Goal: Information Seeking & Learning: Learn about a topic

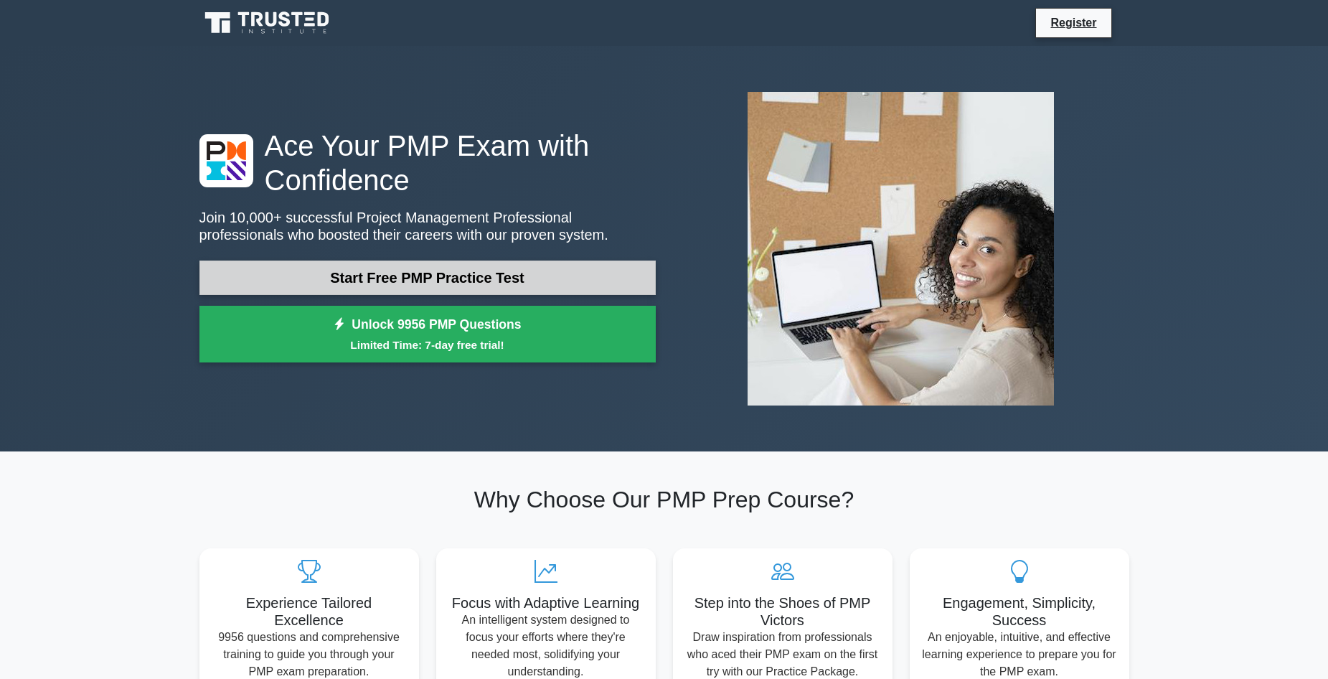
click at [514, 277] on link "Start Free PMP Practice Test" at bounding box center [427, 277] width 456 height 34
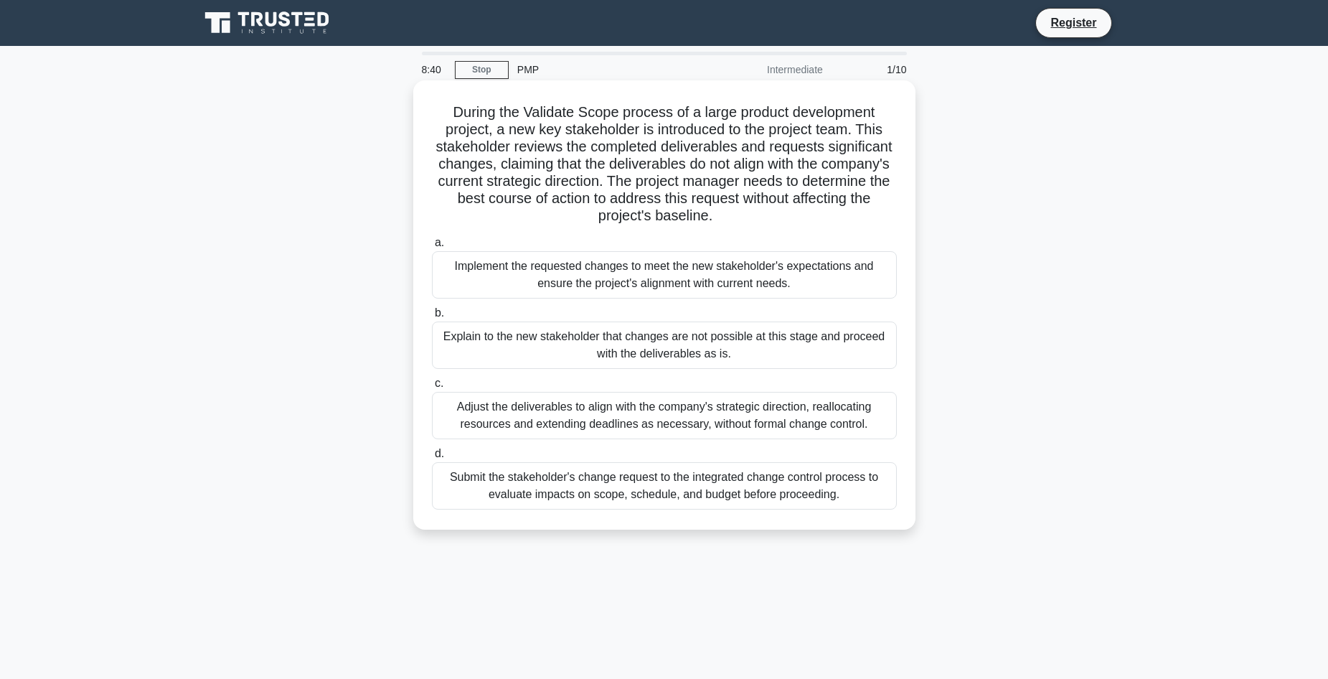
click at [651, 491] on div "Submit the stakeholder's change request to the integrated change control proces…" at bounding box center [664, 485] width 465 height 47
click at [432, 459] on input "d. Submit the stakeholder's change request to the integrated change control pro…" at bounding box center [432, 453] width 0 height 9
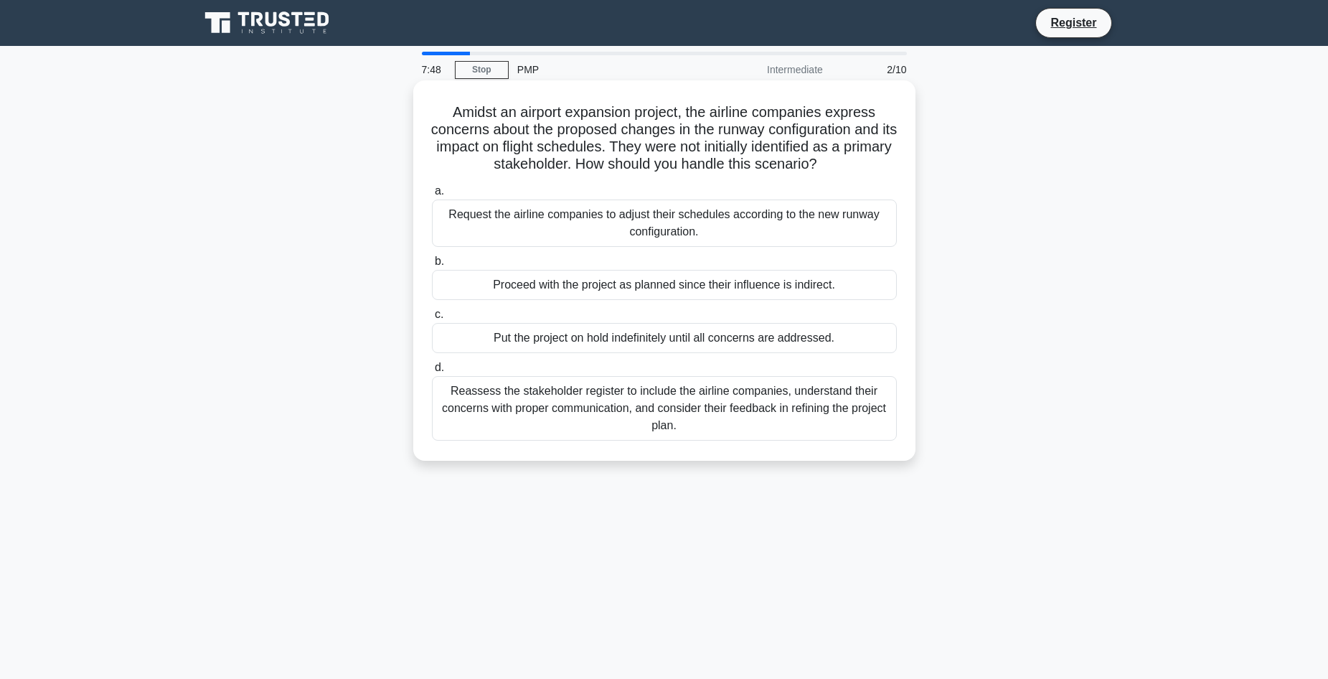
click at [735, 418] on div "Reassess the stakeholder register to include the airline companies, understand …" at bounding box center [664, 408] width 465 height 65
click at [432, 372] on input "d. Reassess the stakeholder register to include the airline companies, understa…" at bounding box center [432, 367] width 0 height 9
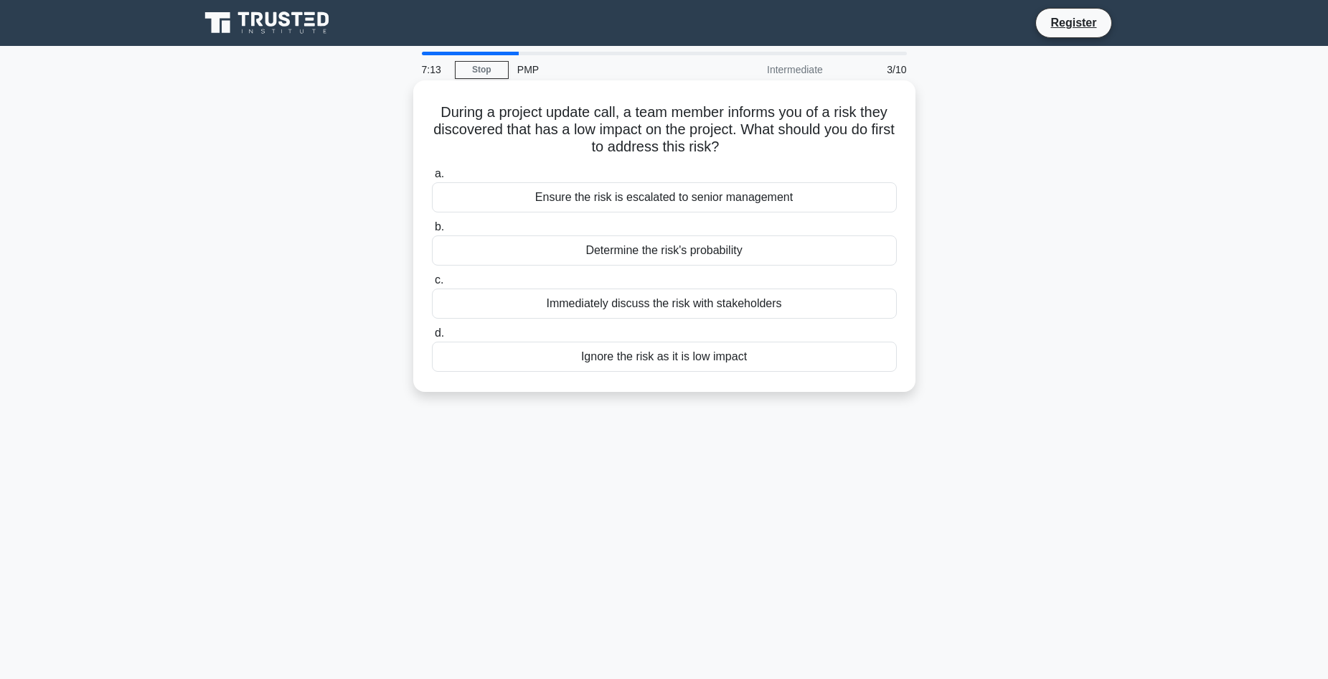
click at [784, 301] on div "Immediately discuss the risk with stakeholders" at bounding box center [664, 303] width 465 height 30
click at [432, 285] on input "c. Immediately discuss the risk with stakeholders" at bounding box center [432, 280] width 0 height 9
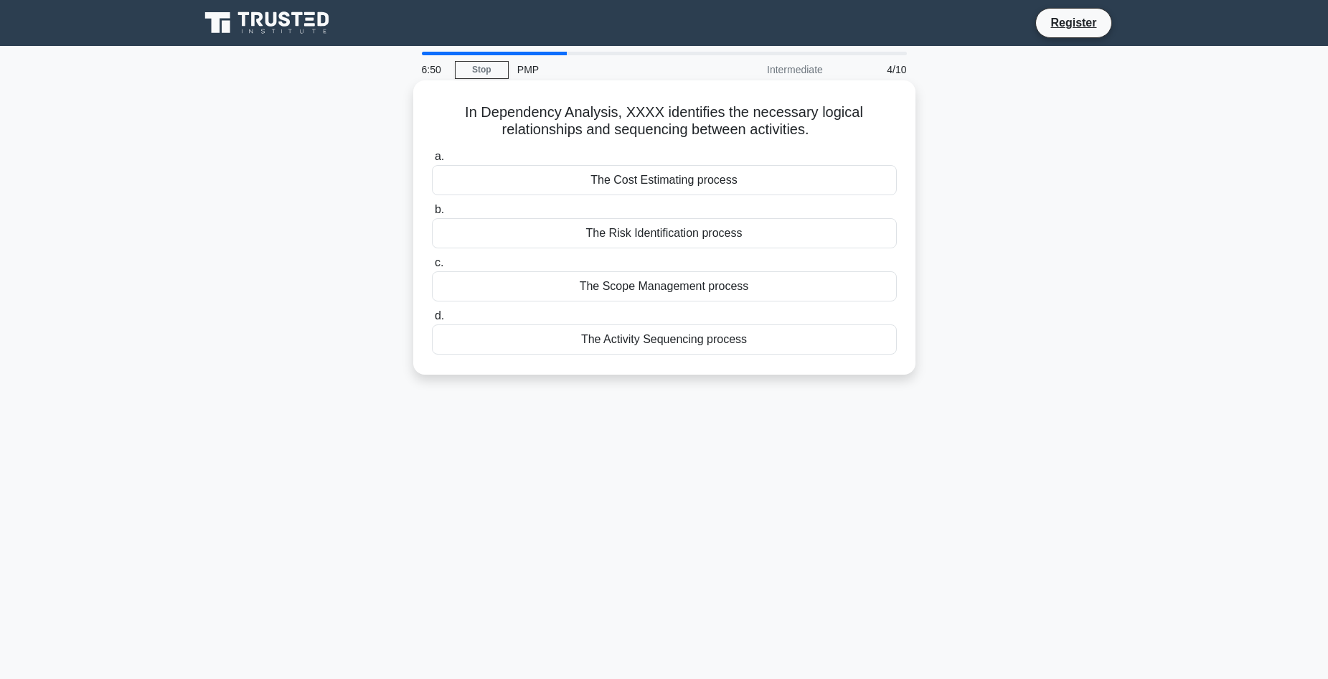
click at [758, 339] on div "The Activity Sequencing process" at bounding box center [664, 339] width 465 height 30
click at [432, 321] on input "d. The Activity Sequencing process" at bounding box center [432, 315] width 0 height 9
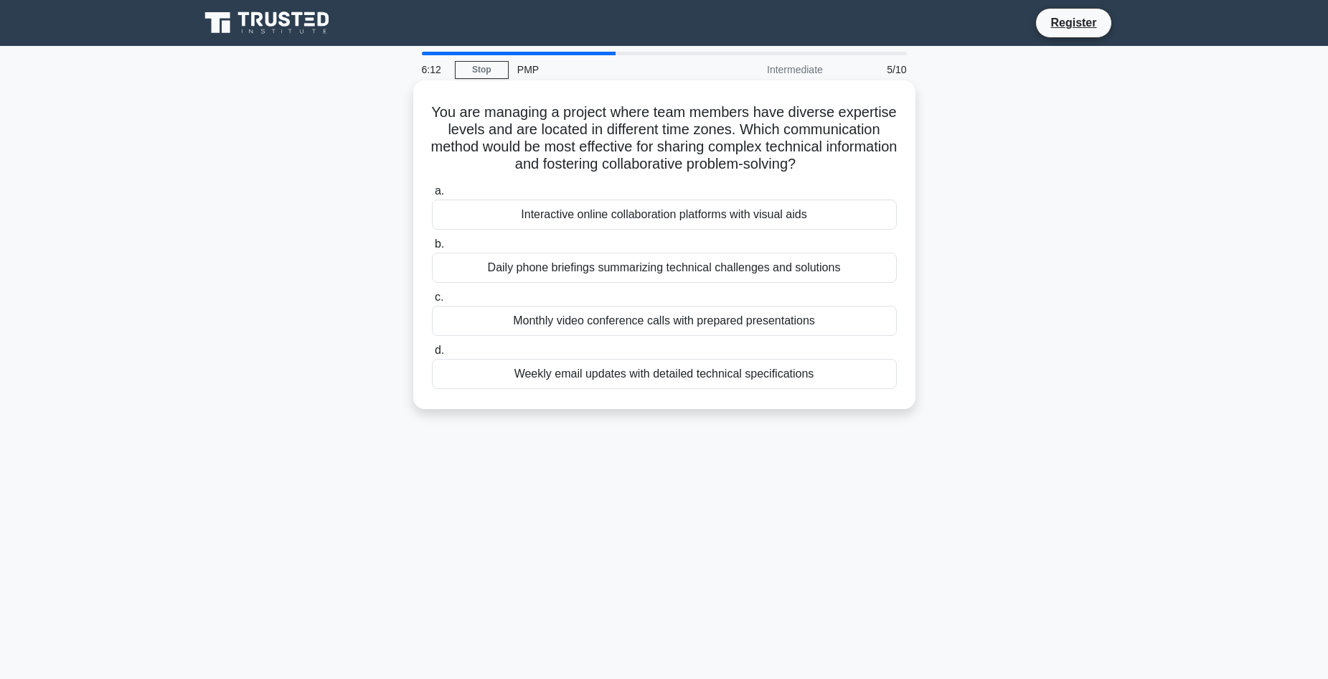
click at [789, 376] on div "Weekly email updates with detailed technical specifications" at bounding box center [664, 374] width 465 height 30
click at [432, 355] on input "d. Weekly email updates with detailed technical specifications" at bounding box center [432, 350] width 0 height 9
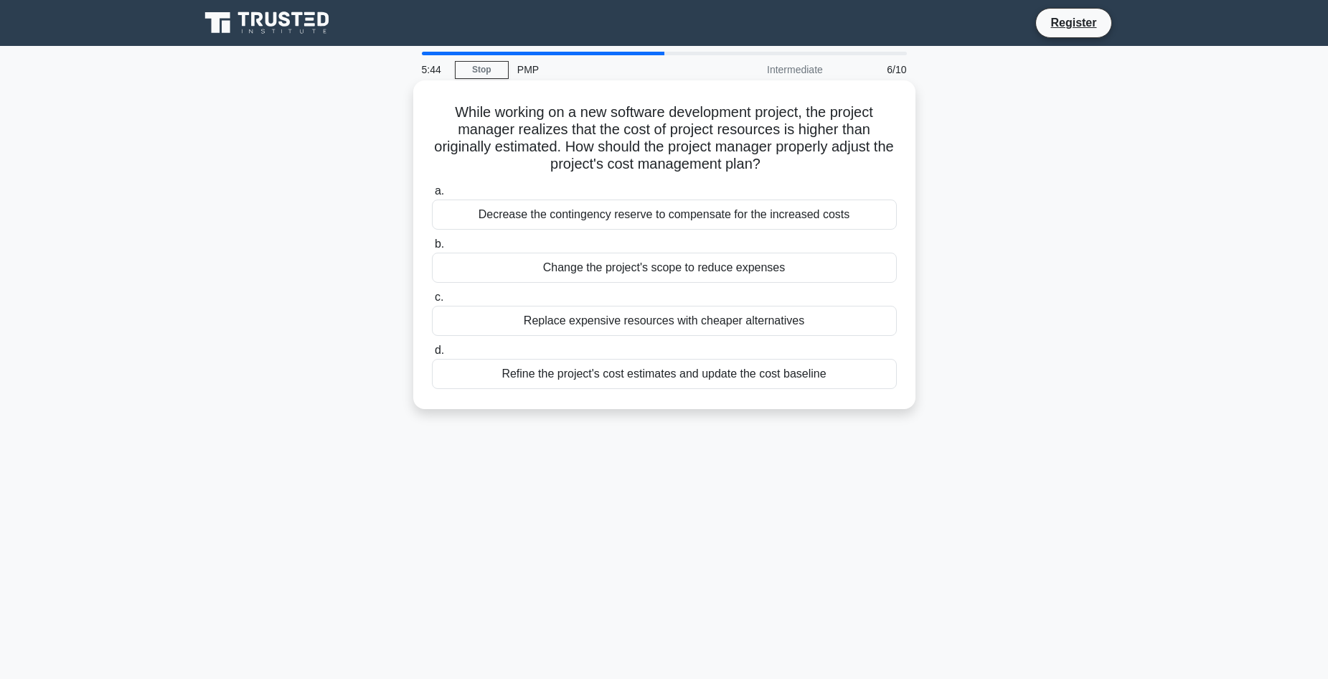
click at [761, 376] on div "Refine the project's cost estimates and update the cost baseline" at bounding box center [664, 374] width 465 height 30
click at [432, 355] on input "d. Refine the project's cost estimates and update the cost baseline" at bounding box center [432, 350] width 0 height 9
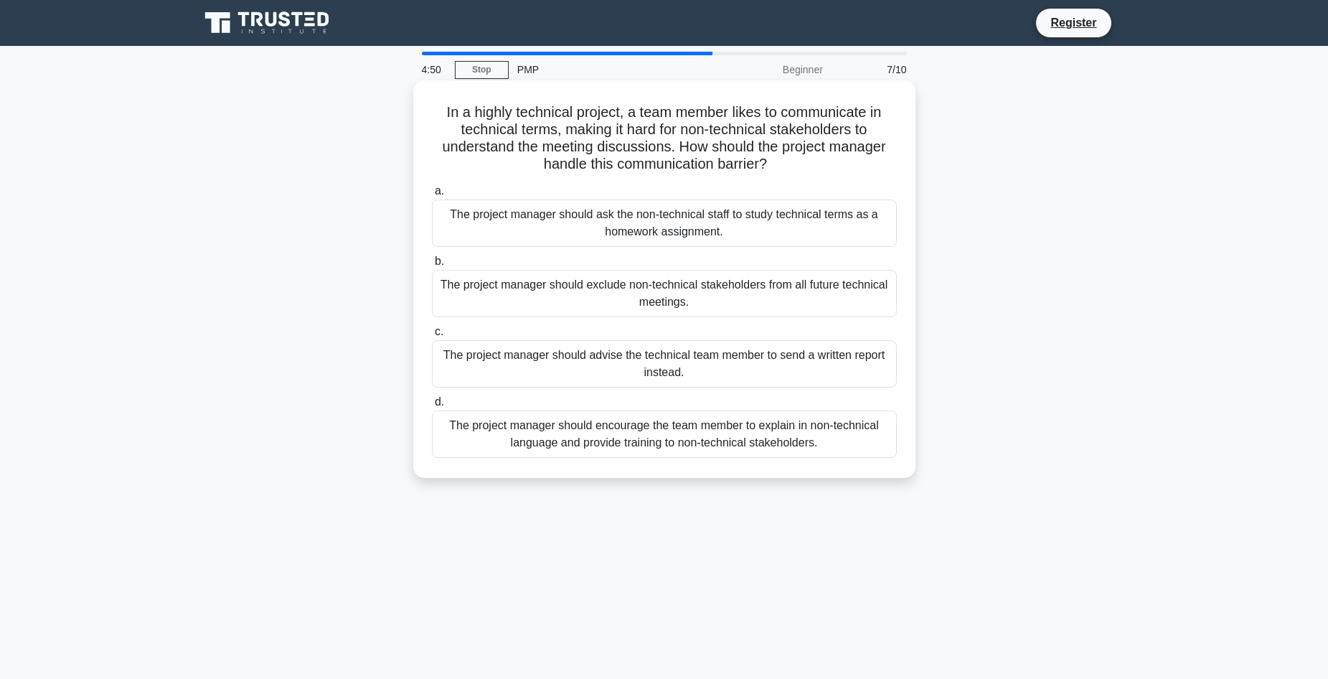
click at [775, 440] on div "The project manager should encourage the team member to explain in non-technica…" at bounding box center [664, 433] width 465 height 47
click at [432, 407] on input "d. The project manager should encourage the team member to explain in non-techn…" at bounding box center [432, 402] width 0 height 9
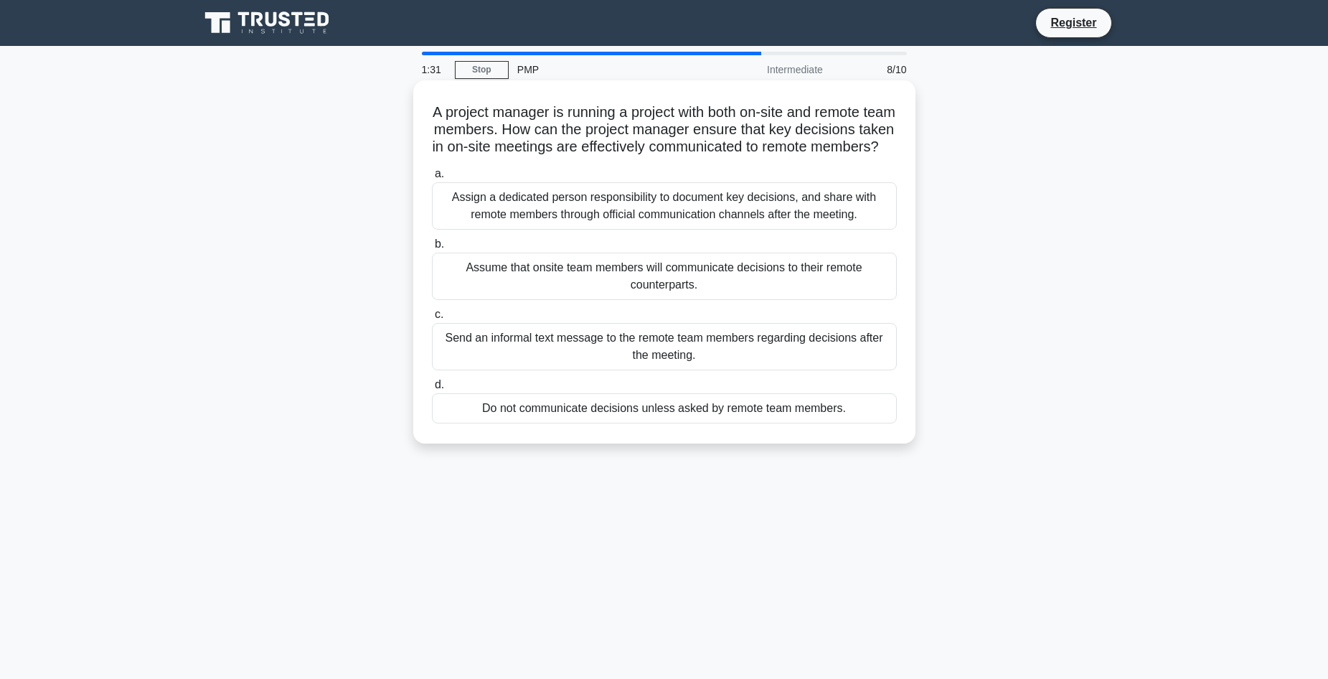
click at [826, 223] on div "Assign a dedicated person responsibility to document key decisions, and share w…" at bounding box center [664, 205] width 465 height 47
click at [432, 179] on input "a. Assign a dedicated person responsibility to document key decisions, and shar…" at bounding box center [432, 173] width 0 height 9
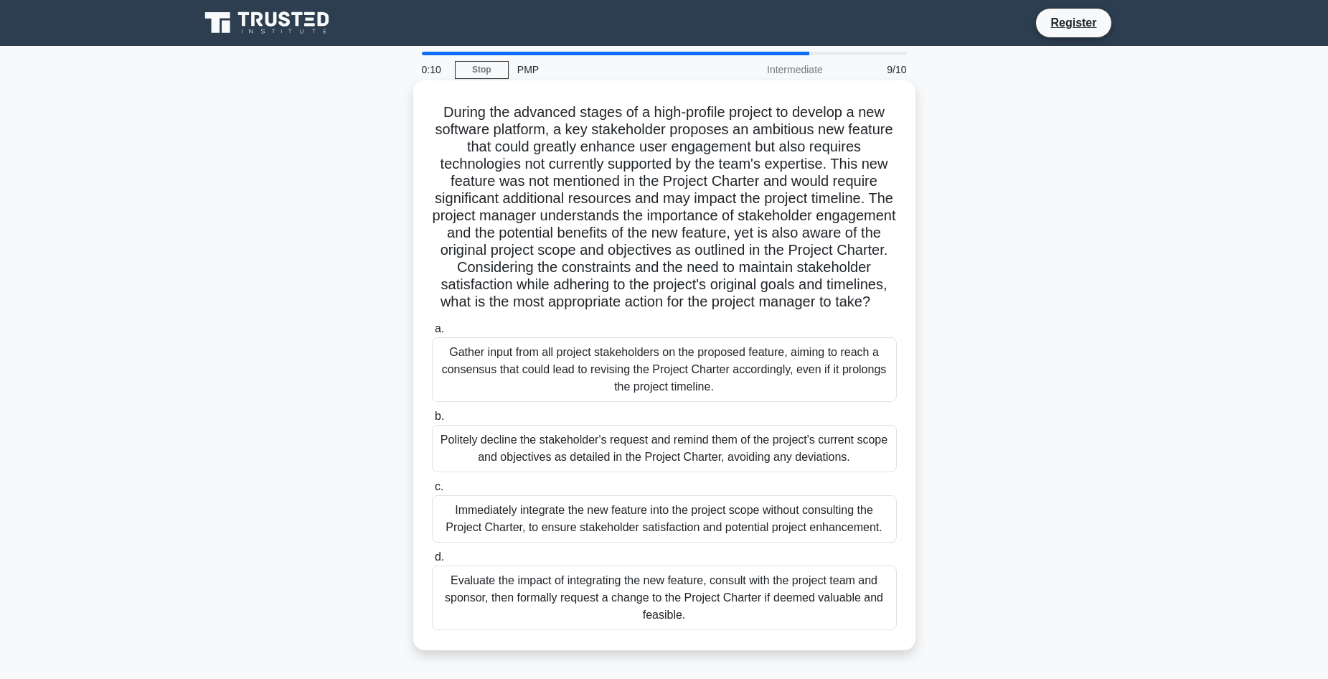
click at [808, 616] on div "Evaluate the impact of integrating the new feature, consult with the project te…" at bounding box center [664, 597] width 465 height 65
click at [432, 562] on input "d. Evaluate the impact of integrating the new feature, consult with the project…" at bounding box center [432, 557] width 0 height 9
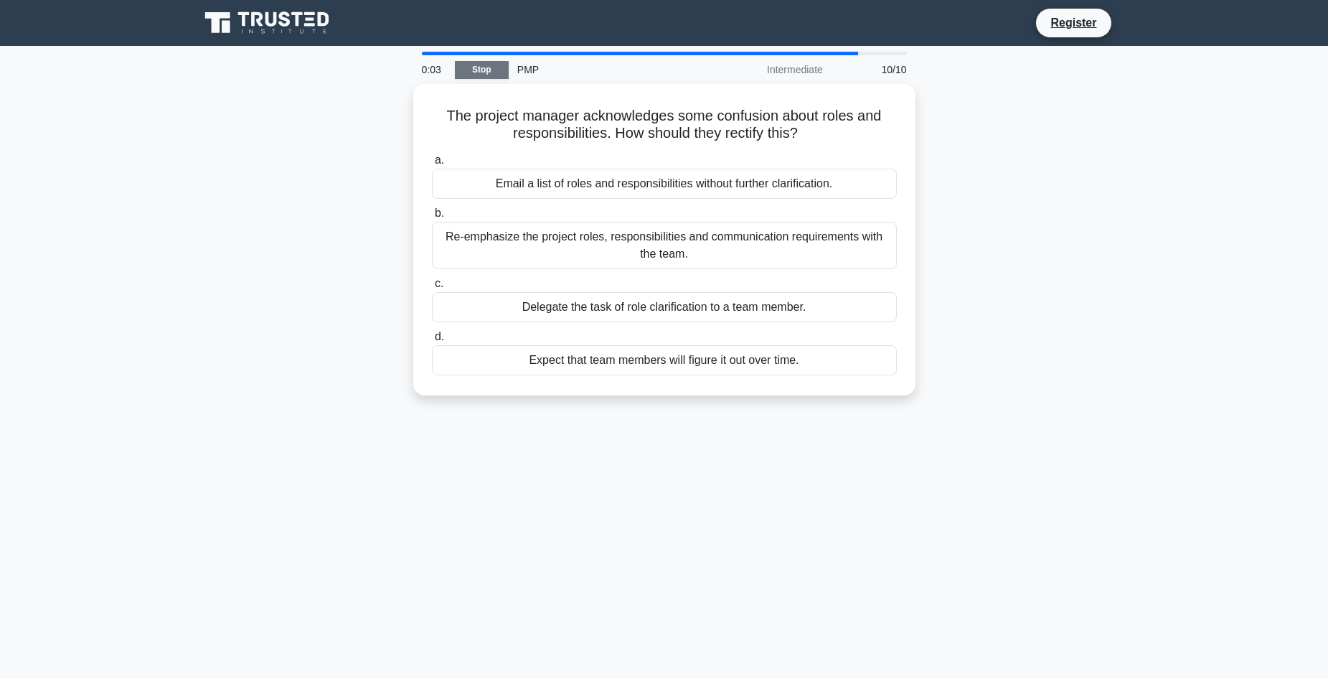
click at [472, 68] on link "Stop" at bounding box center [482, 70] width 54 height 18
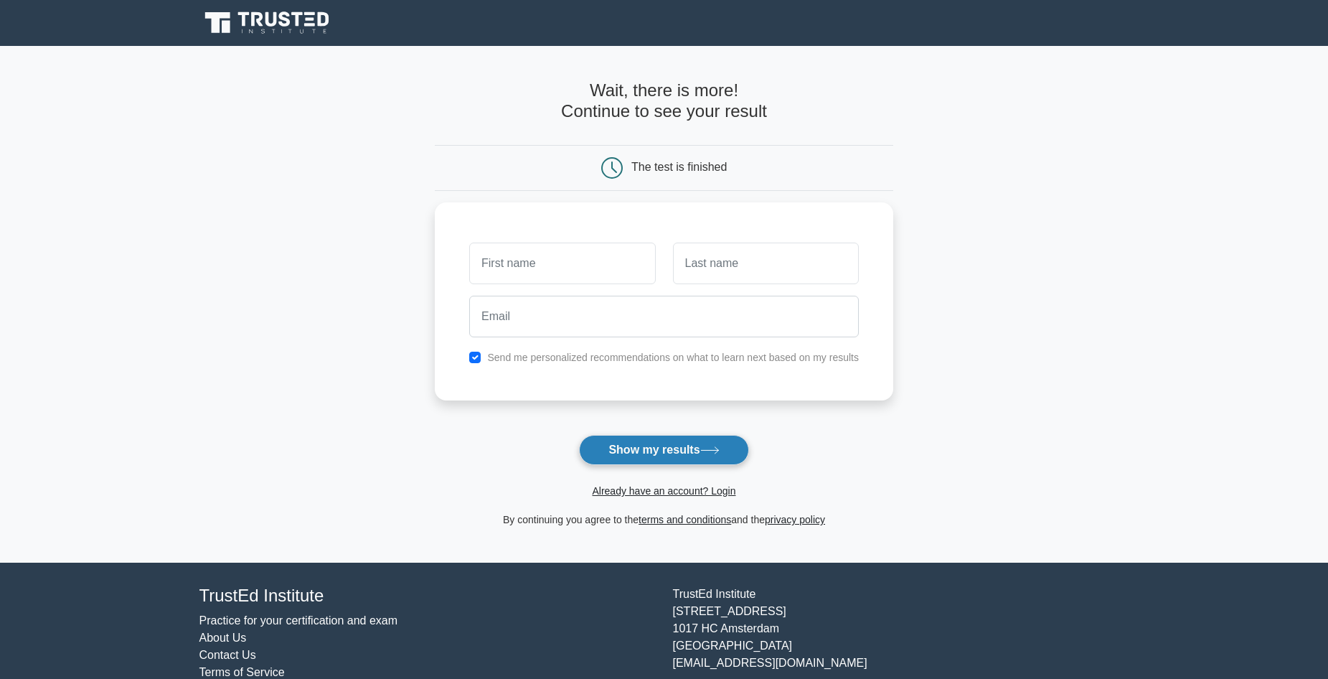
click at [706, 449] on icon at bounding box center [709, 450] width 19 height 8
type input "[PERSON_NAME]"
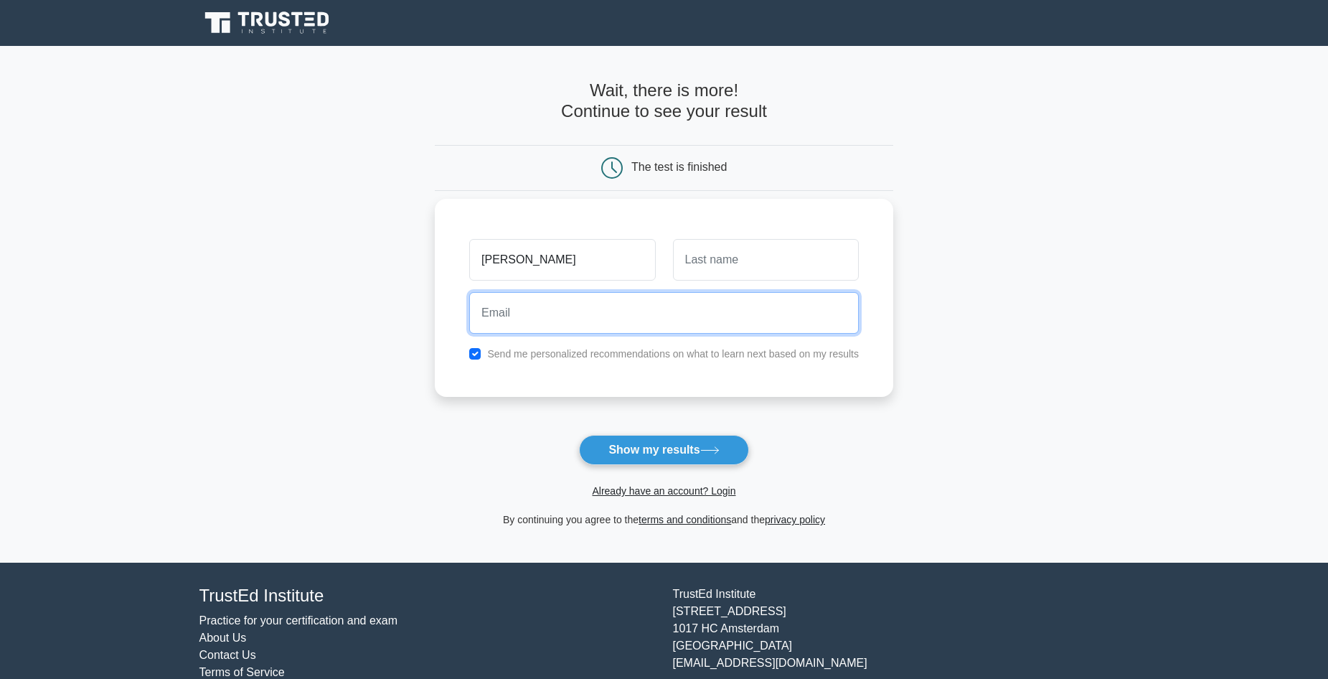
click at [677, 311] on input "email" at bounding box center [664, 313] width 390 height 42
type input "[EMAIL_ADDRESS][DOMAIN_NAME]"
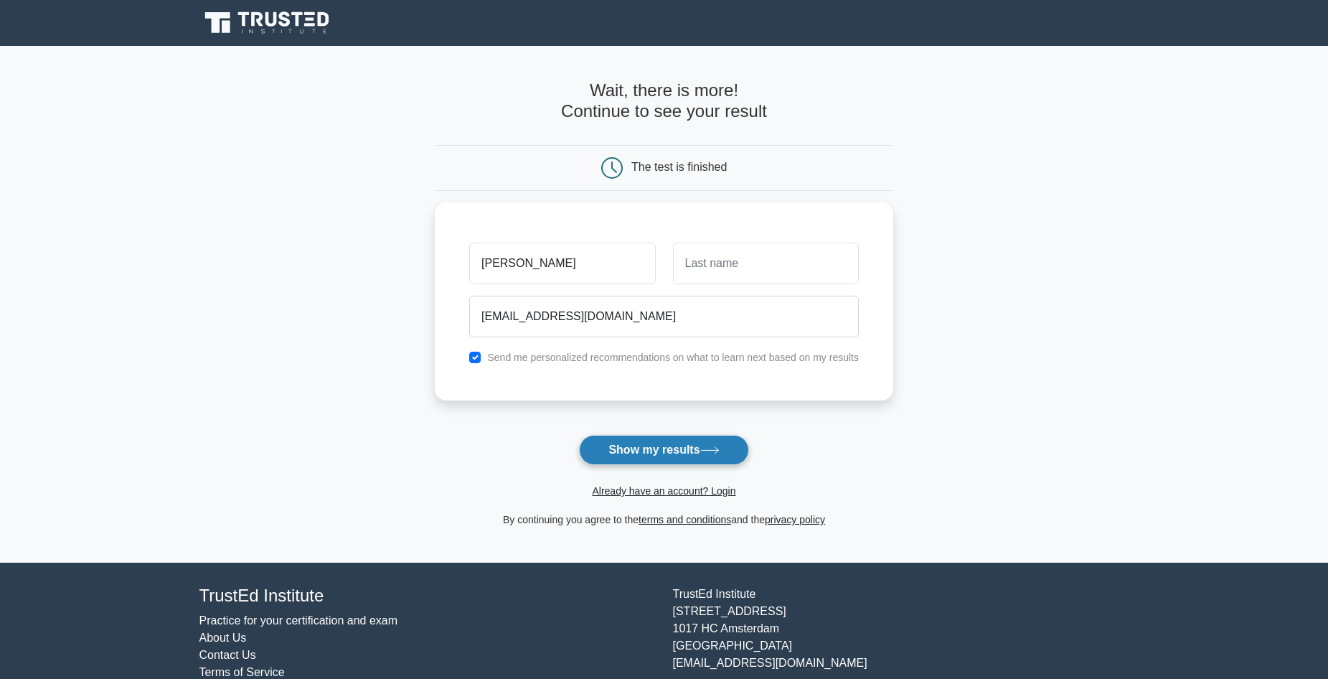
click at [669, 443] on button "Show my results" at bounding box center [663, 450] width 169 height 30
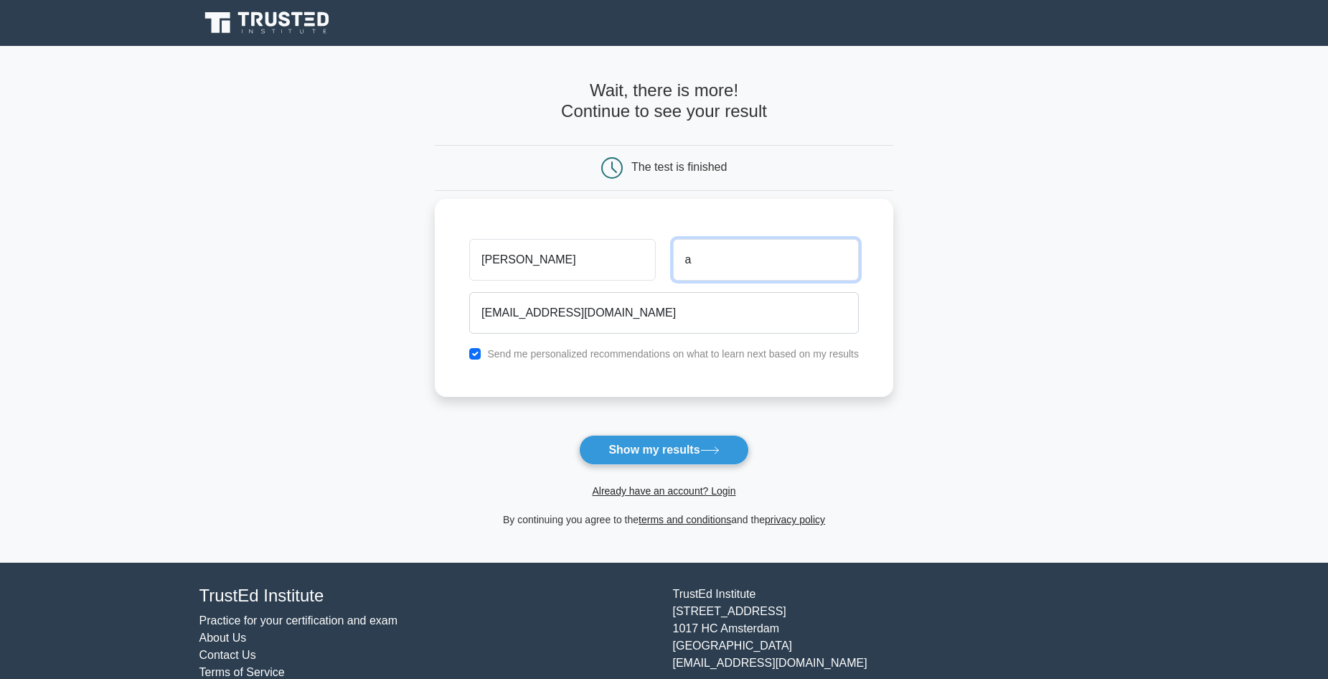
type input "Amir"
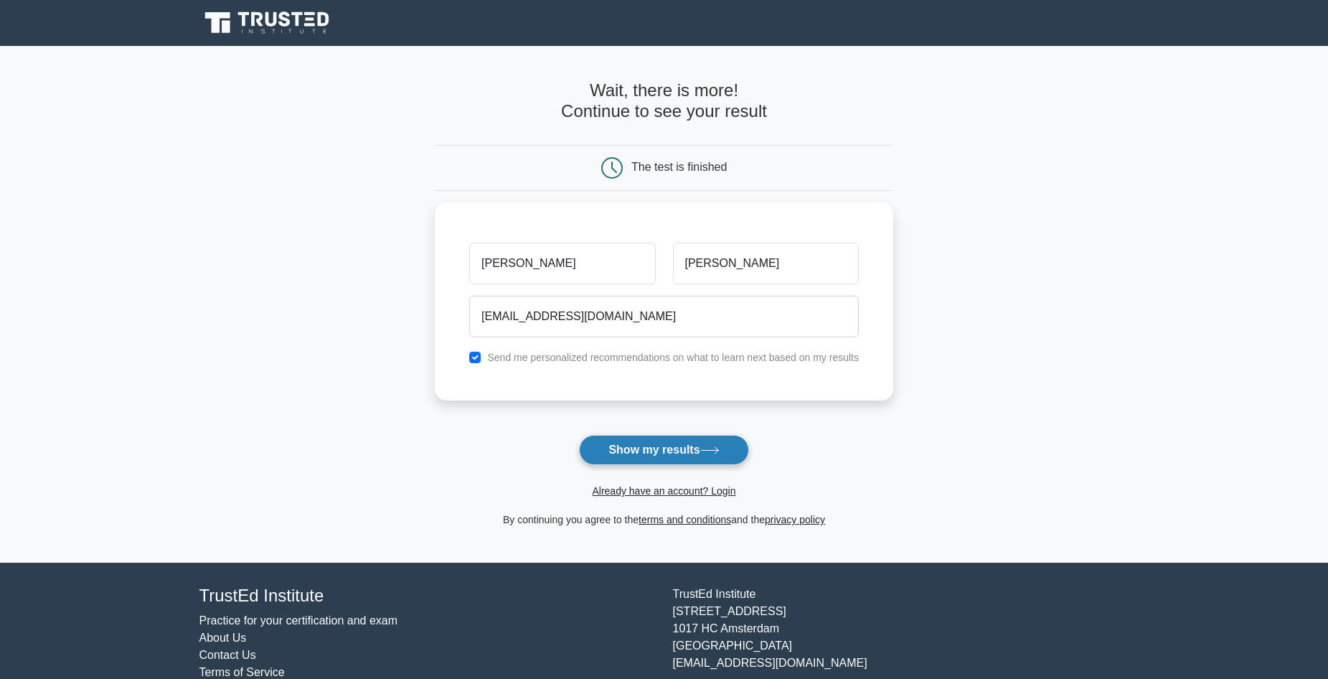
click at [697, 441] on button "Show my results" at bounding box center [663, 450] width 169 height 30
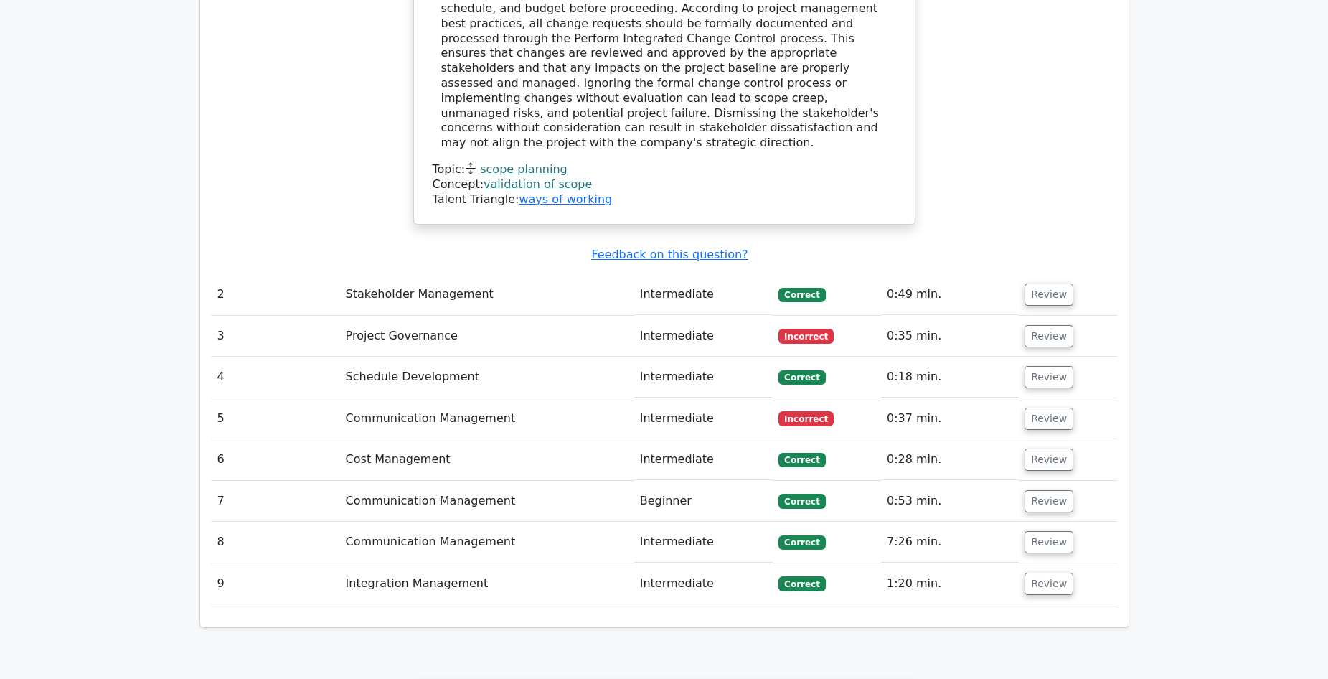
scroll to position [1866, 0]
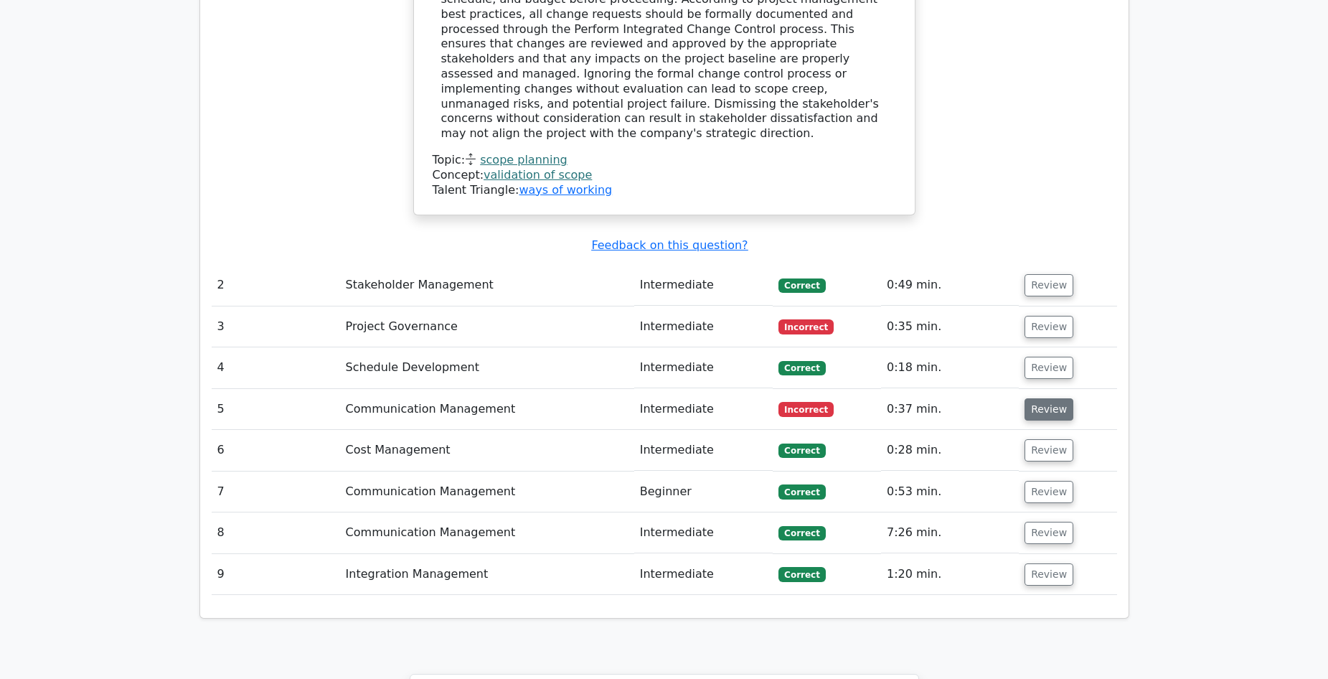
click at [1043, 398] on button "Review" at bounding box center [1049, 409] width 49 height 22
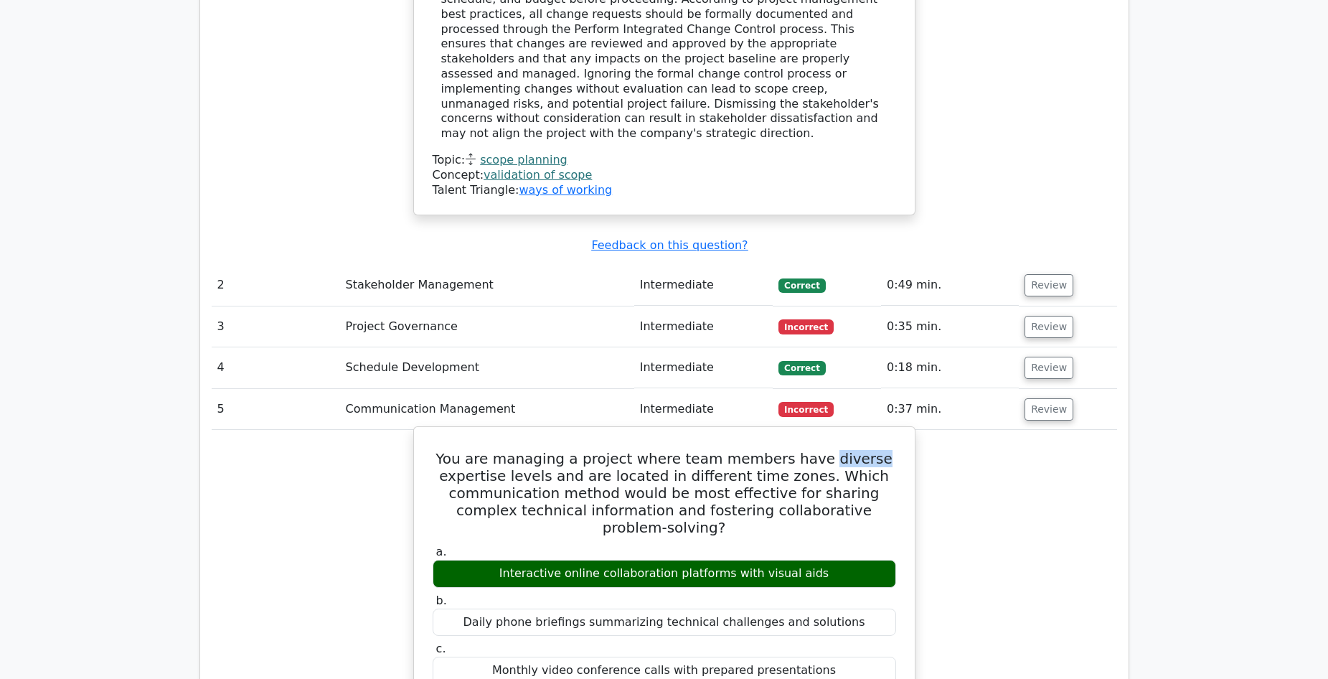
drag, startPoint x: 868, startPoint y: 331, endPoint x: 824, endPoint y: 331, distance: 43.8
click at [824, 450] on h5 "You are managing a project where team members have diverse expertise levels and…" at bounding box center [664, 493] width 466 height 86
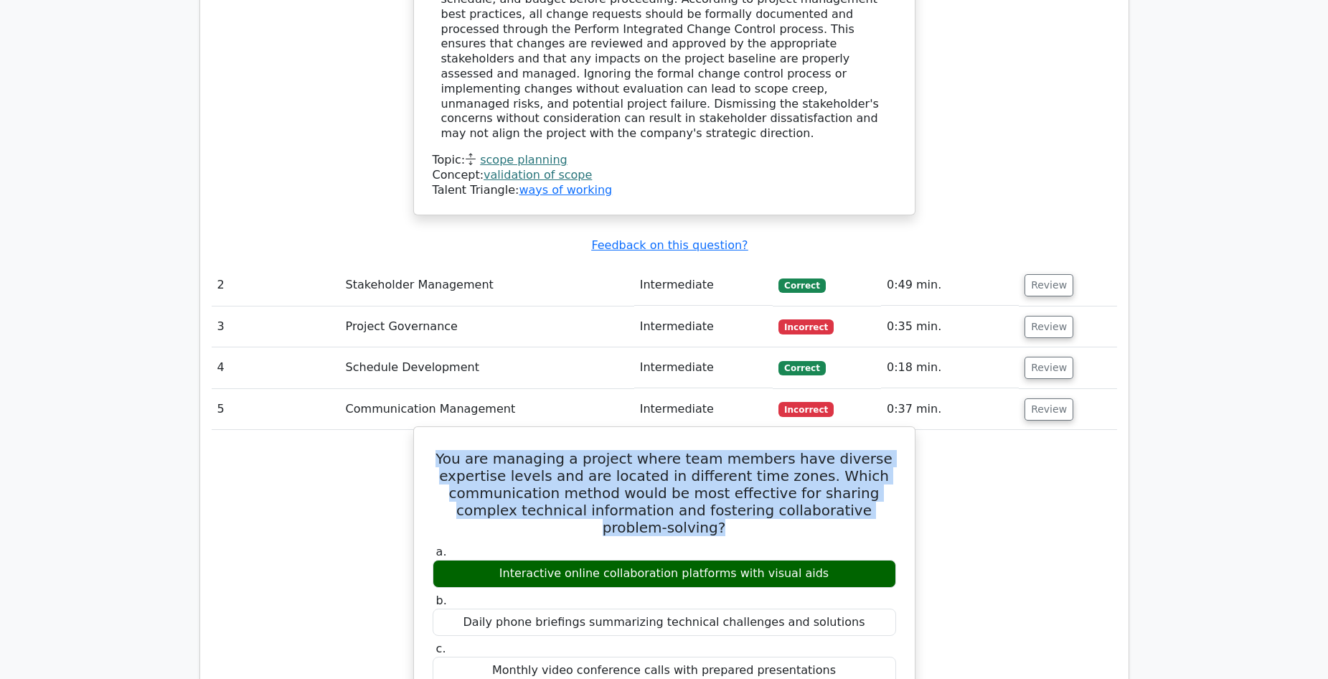
drag, startPoint x: 880, startPoint y: 380, endPoint x: 458, endPoint y: 328, distance: 425.8
click at [458, 450] on h5 "You are managing a project where team members have diverse expertise levels and…" at bounding box center [664, 493] width 466 height 86
copy h5 "You are managing a project where team members have diverse expertise levels and…"
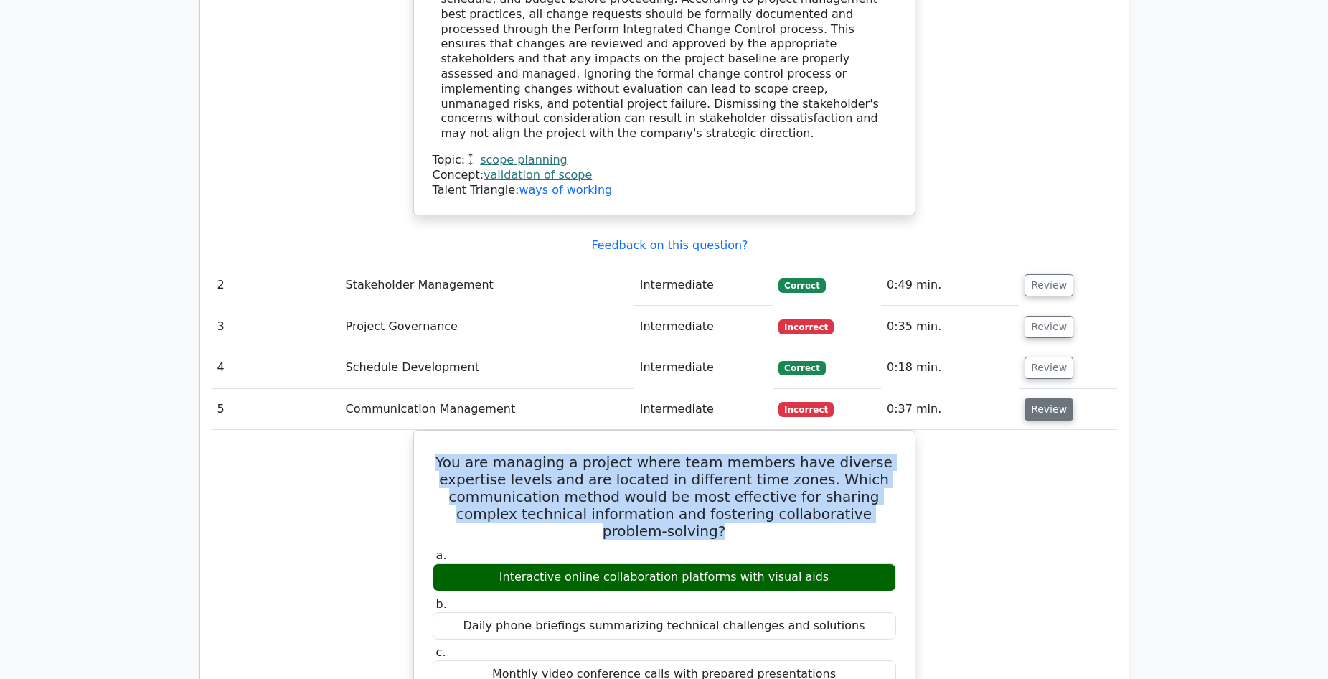
click at [1033, 398] on button "Review" at bounding box center [1049, 409] width 49 height 22
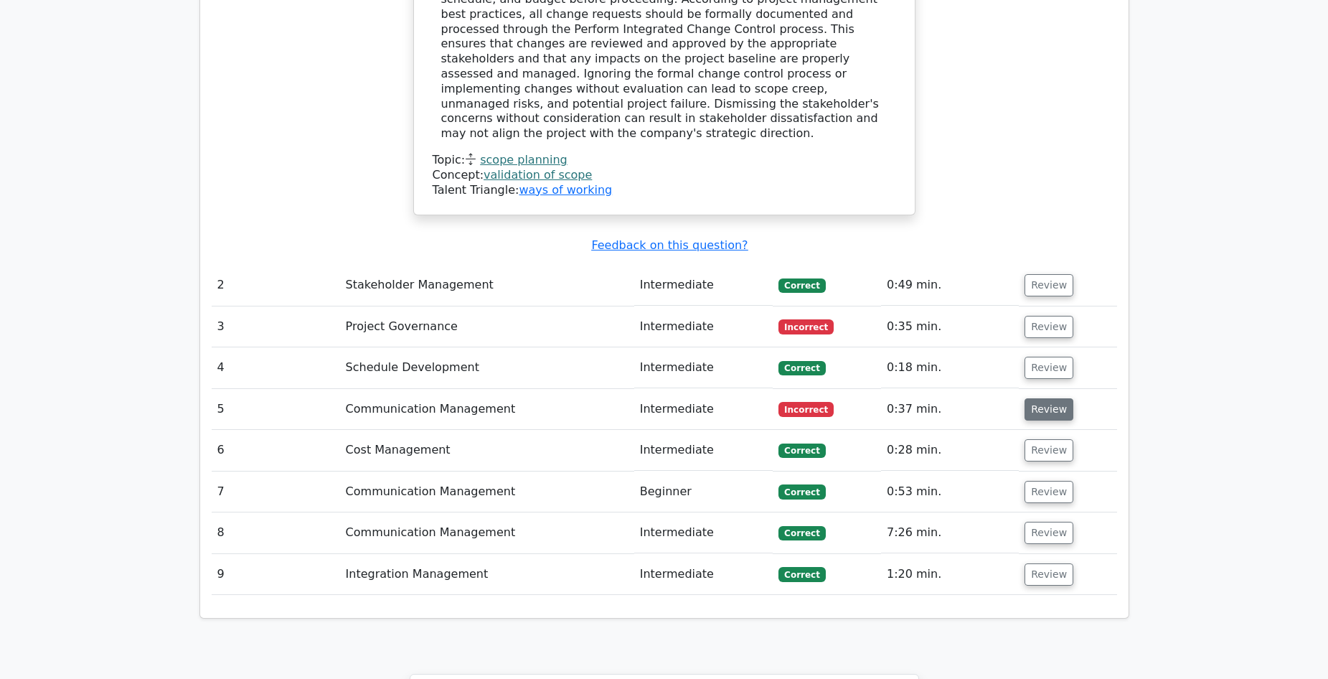
click at [1045, 398] on button "Review" at bounding box center [1049, 409] width 49 height 22
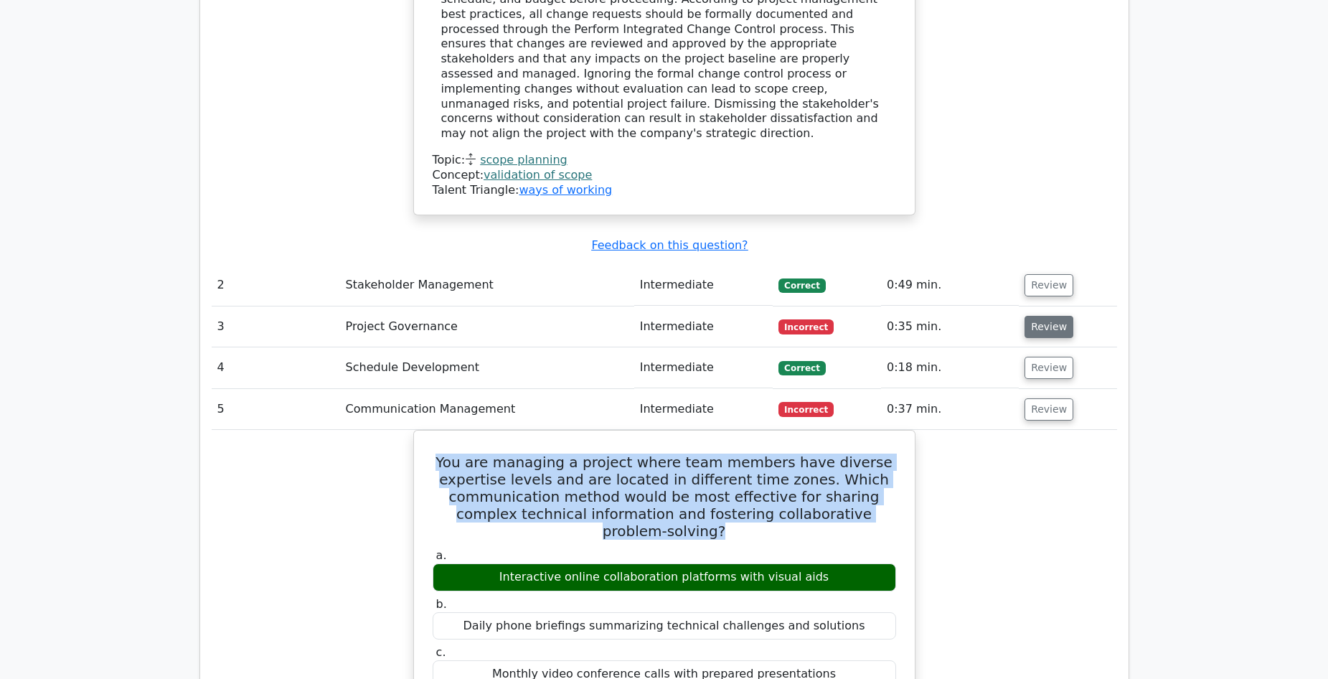
click at [1043, 316] on button "Review" at bounding box center [1049, 327] width 49 height 22
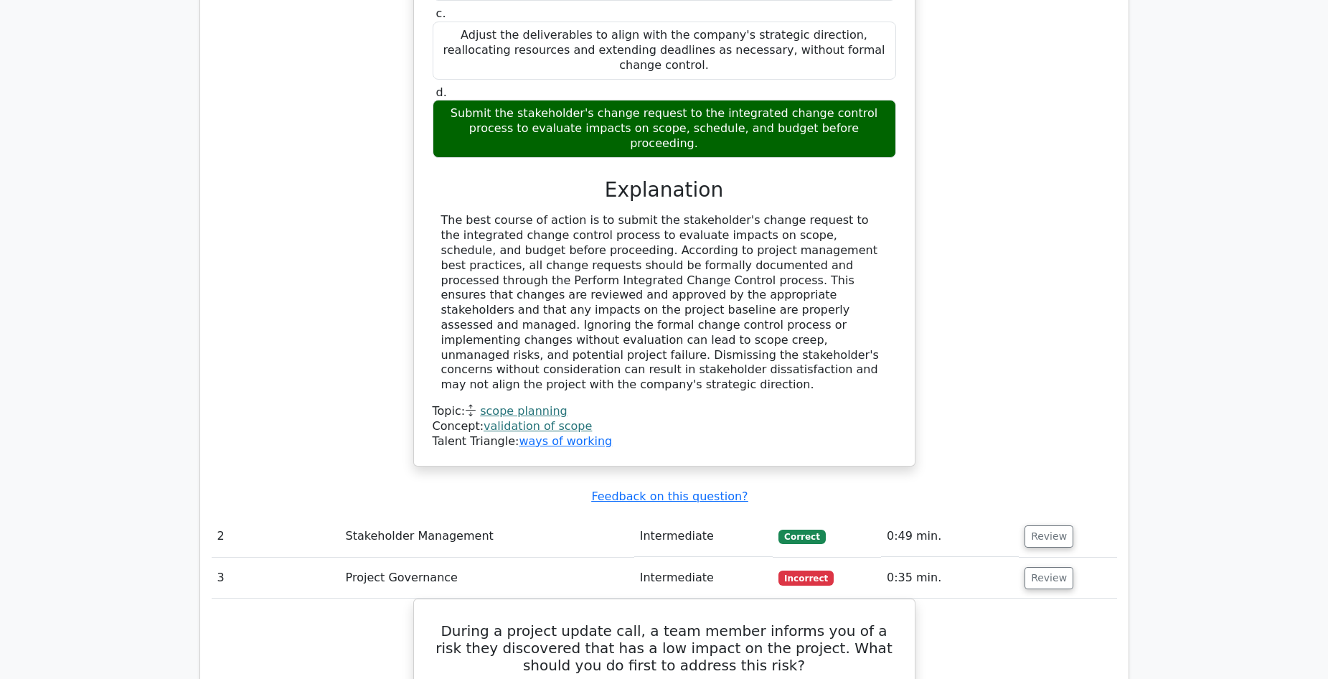
scroll to position [1650, 0]
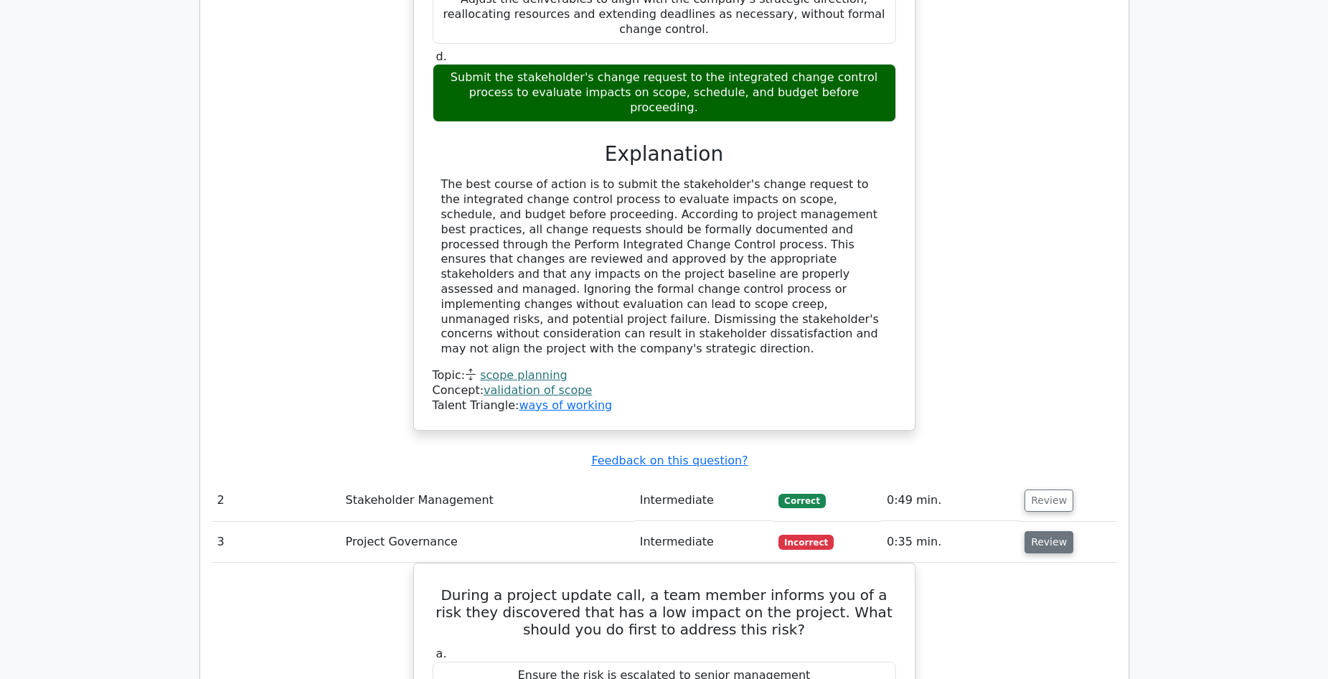
click at [1038, 531] on button "Review" at bounding box center [1049, 542] width 49 height 22
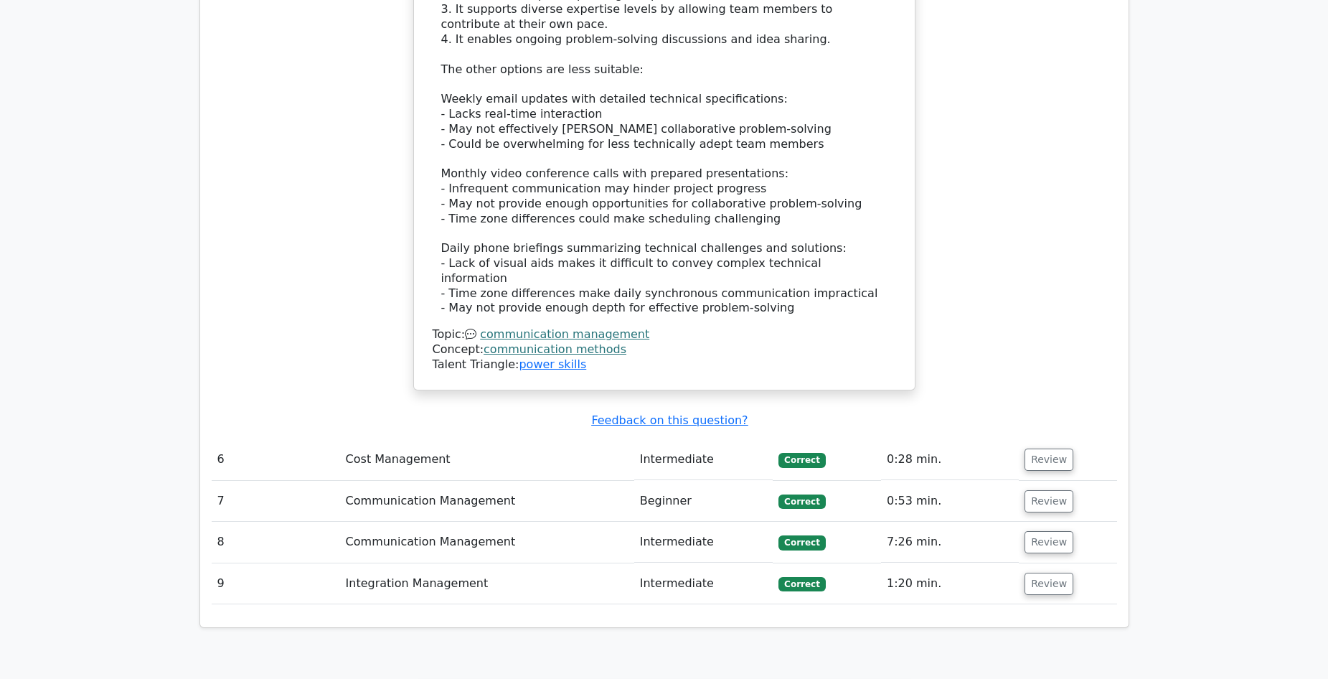
scroll to position [2798, 0]
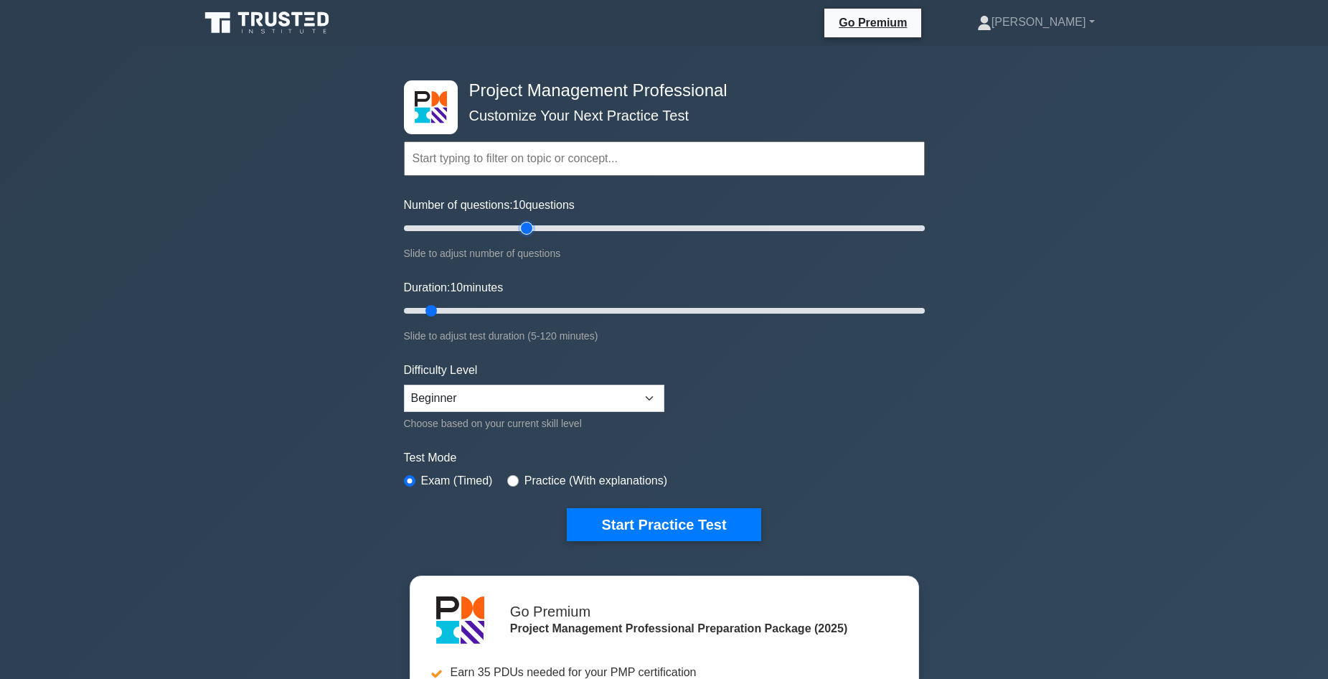
click at [521, 232] on input "Number of questions: 10 questions" at bounding box center [664, 228] width 521 height 17
type input "40"
click at [495, 225] on input "Number of questions: 40 questions" at bounding box center [664, 228] width 521 height 17
click at [496, 309] on input "Duration: 10 minutes" at bounding box center [664, 310] width 521 height 17
type input "30"
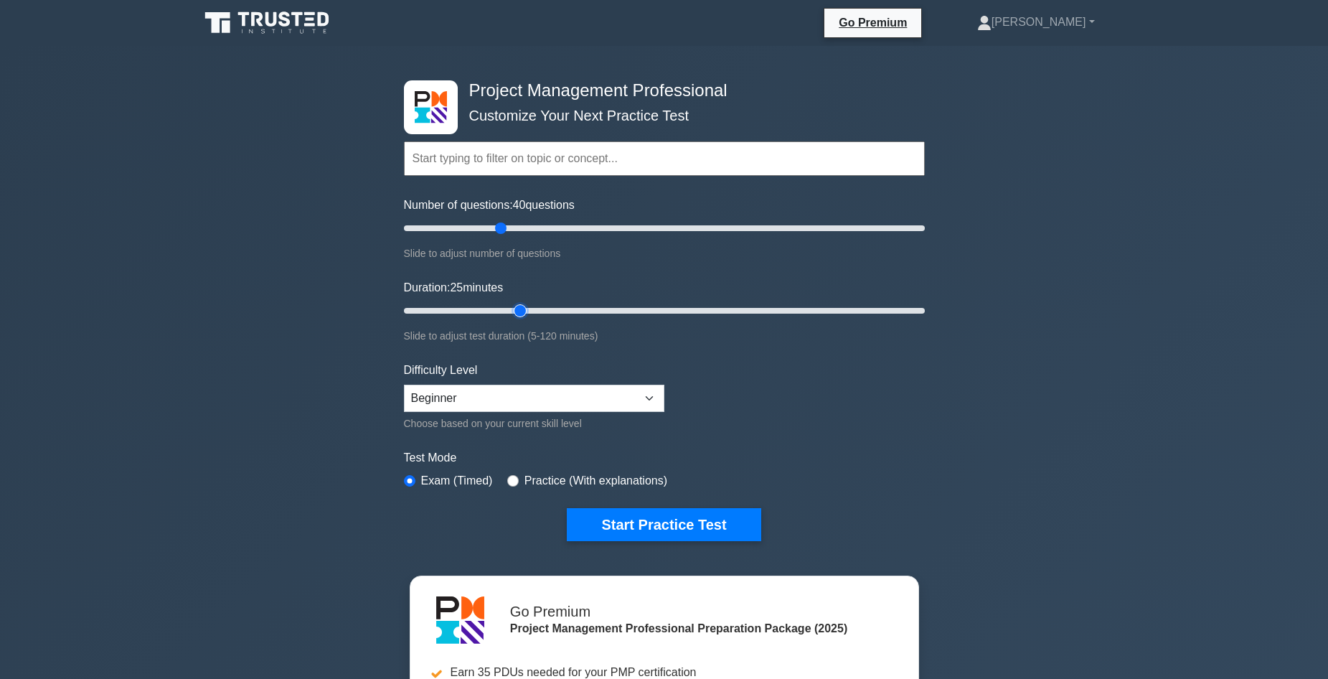
click at [522, 309] on input "Duration: 25 minutes" at bounding box center [664, 310] width 521 height 17
click at [646, 396] on select "Beginner Intermediate Expert" at bounding box center [534, 398] width 260 height 27
select select "intermediate"
click at [404, 385] on select "Beginner Intermediate Expert" at bounding box center [534, 398] width 260 height 27
click at [661, 518] on button "Start Practice Test" at bounding box center [664, 524] width 194 height 33
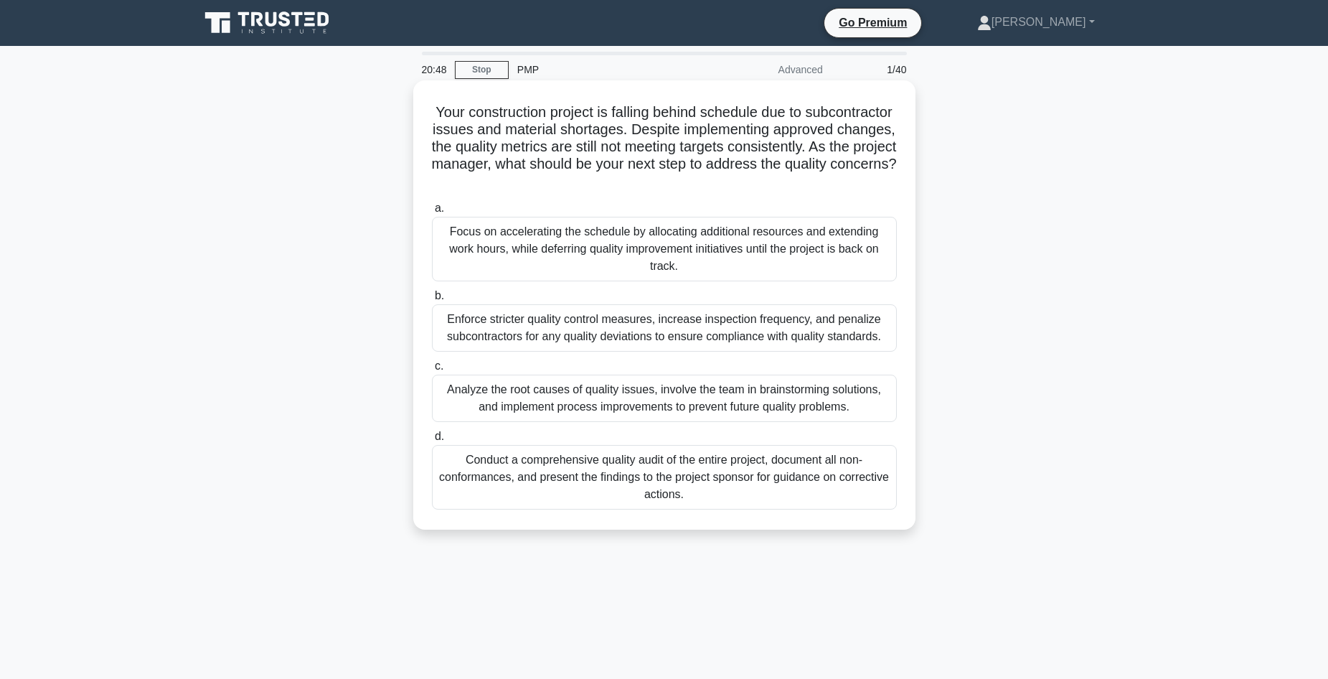
click at [851, 335] on div "Enforce stricter quality control measures, increase inspection frequency, and p…" at bounding box center [664, 327] width 465 height 47
click at [432, 301] on input "b. Enforce stricter quality control measures, increase inspection frequency, an…" at bounding box center [432, 295] width 0 height 9
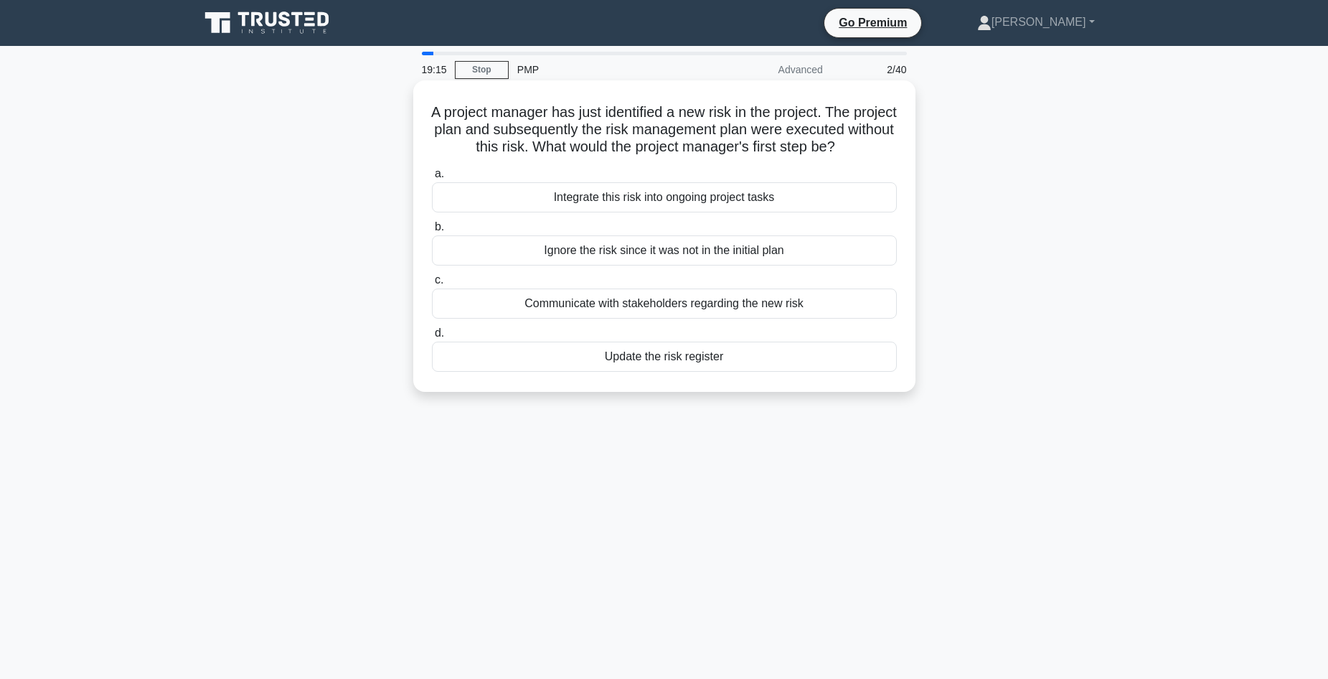
click at [825, 211] on div "Integrate this risk into ongoing project tasks" at bounding box center [664, 197] width 465 height 30
click at [432, 179] on input "a. Integrate this risk into ongoing project tasks" at bounding box center [432, 173] width 0 height 9
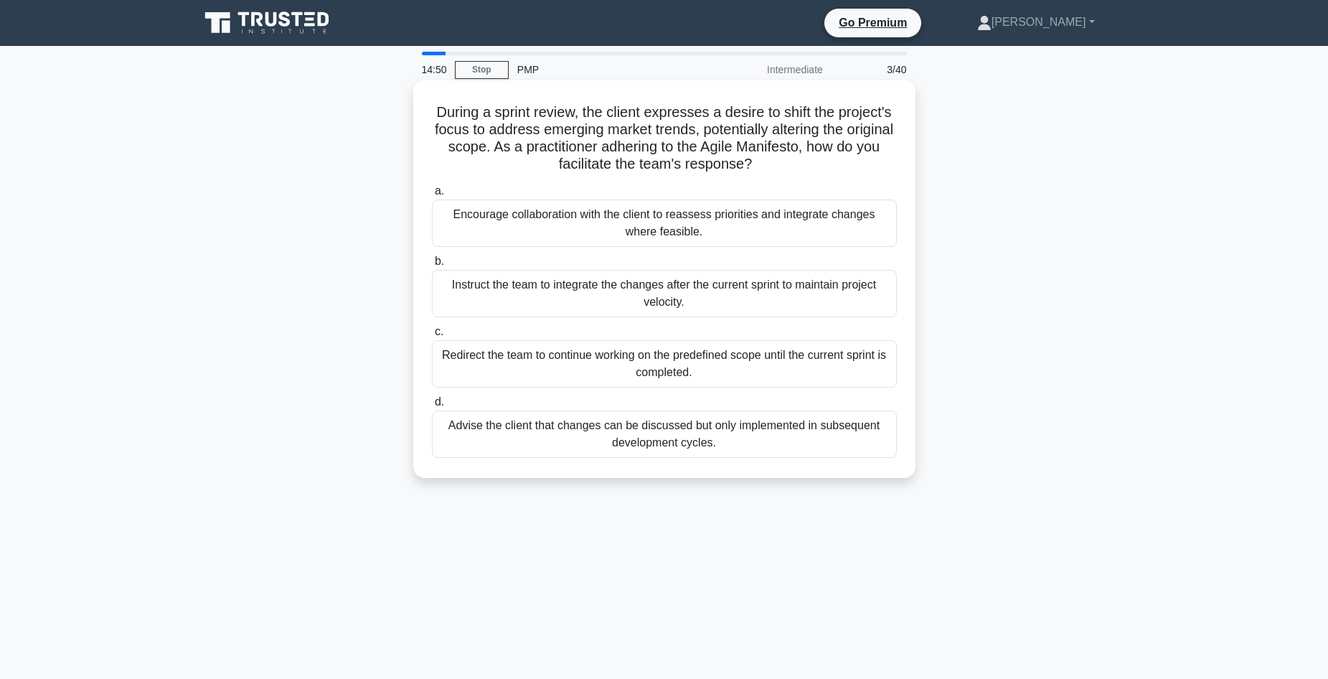
click at [730, 446] on div "Advise the client that changes can be discussed but only implemented in subsequ…" at bounding box center [664, 433] width 465 height 47
click at [432, 407] on input "d. Advise the client that changes can be discussed but only implemented in subs…" at bounding box center [432, 402] width 0 height 9
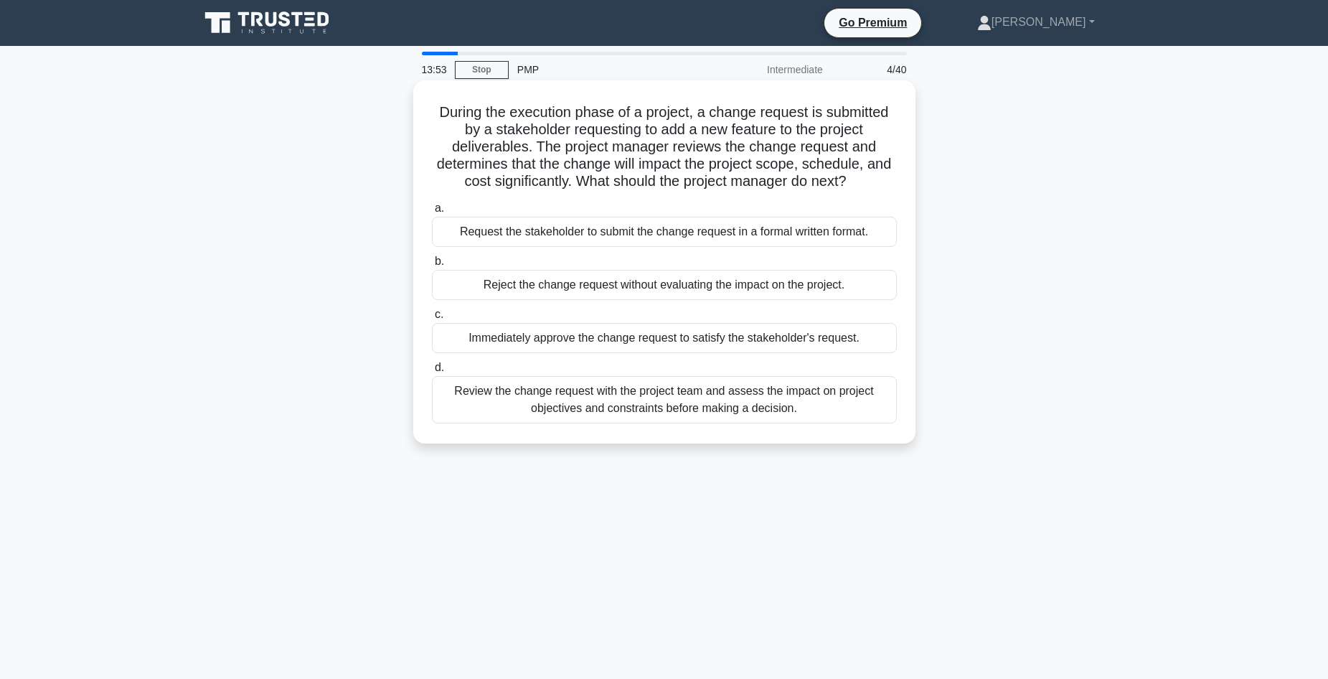
click at [803, 403] on div "Review the change request with the project team and assess the impact on projec…" at bounding box center [664, 399] width 465 height 47
click at [432, 372] on input "d. Review the change request with the project team and assess the impact on pro…" at bounding box center [432, 367] width 0 height 9
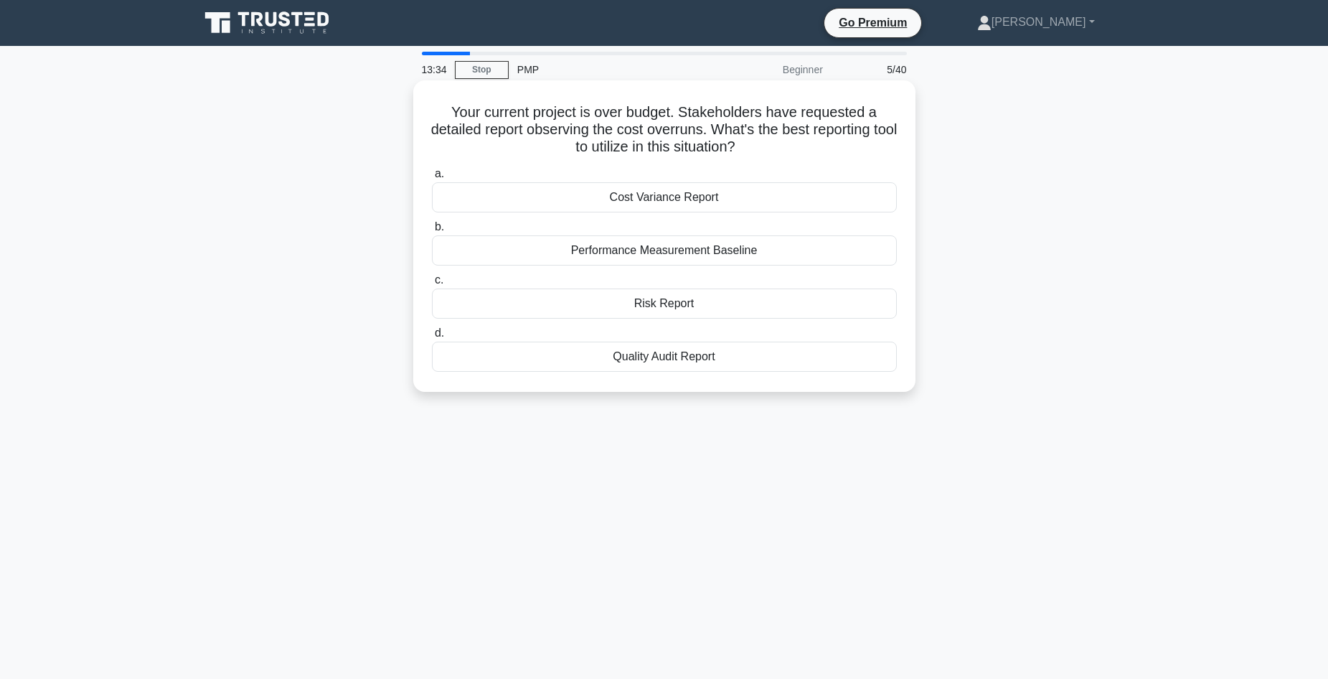
click at [718, 197] on div "Cost Variance Report" at bounding box center [664, 197] width 465 height 30
click at [432, 179] on input "a. Cost Variance Report" at bounding box center [432, 173] width 0 height 9
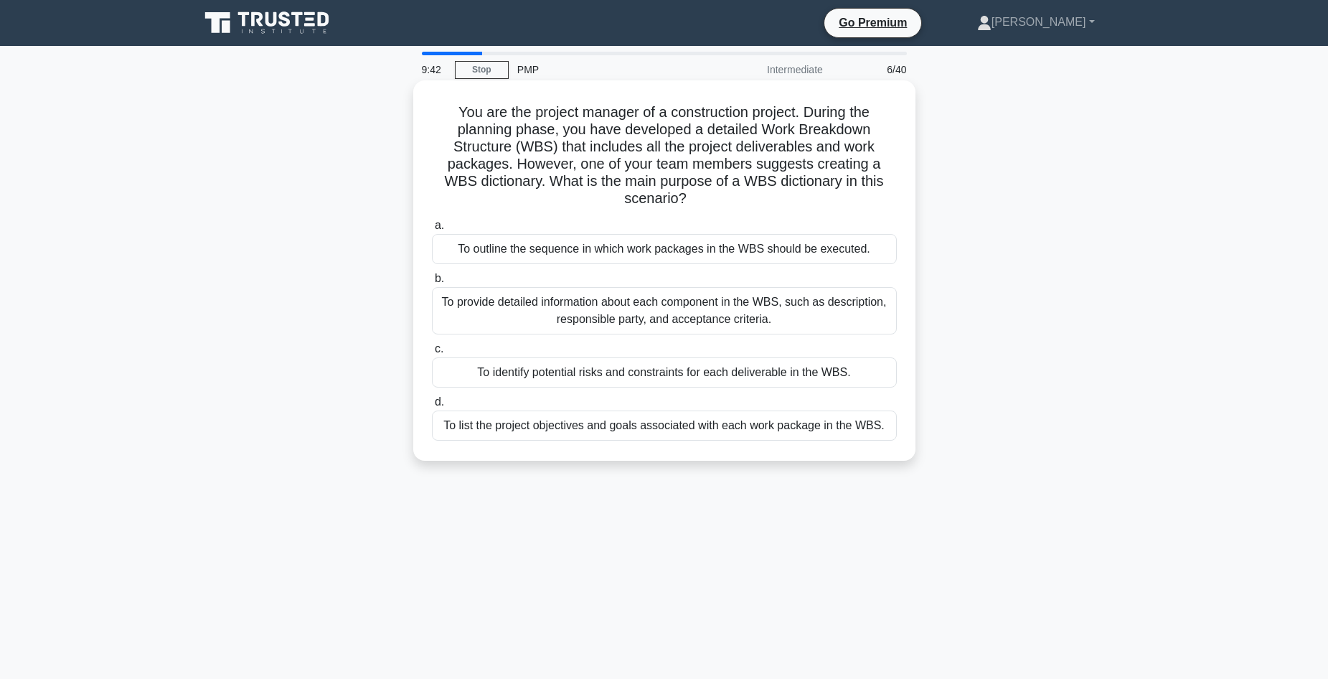
click at [864, 421] on div "To list the project objectives and goals associated with each work package in t…" at bounding box center [664, 425] width 465 height 30
click at [432, 407] on input "d. To list the project objectives and goals associated with each work package i…" at bounding box center [432, 402] width 0 height 9
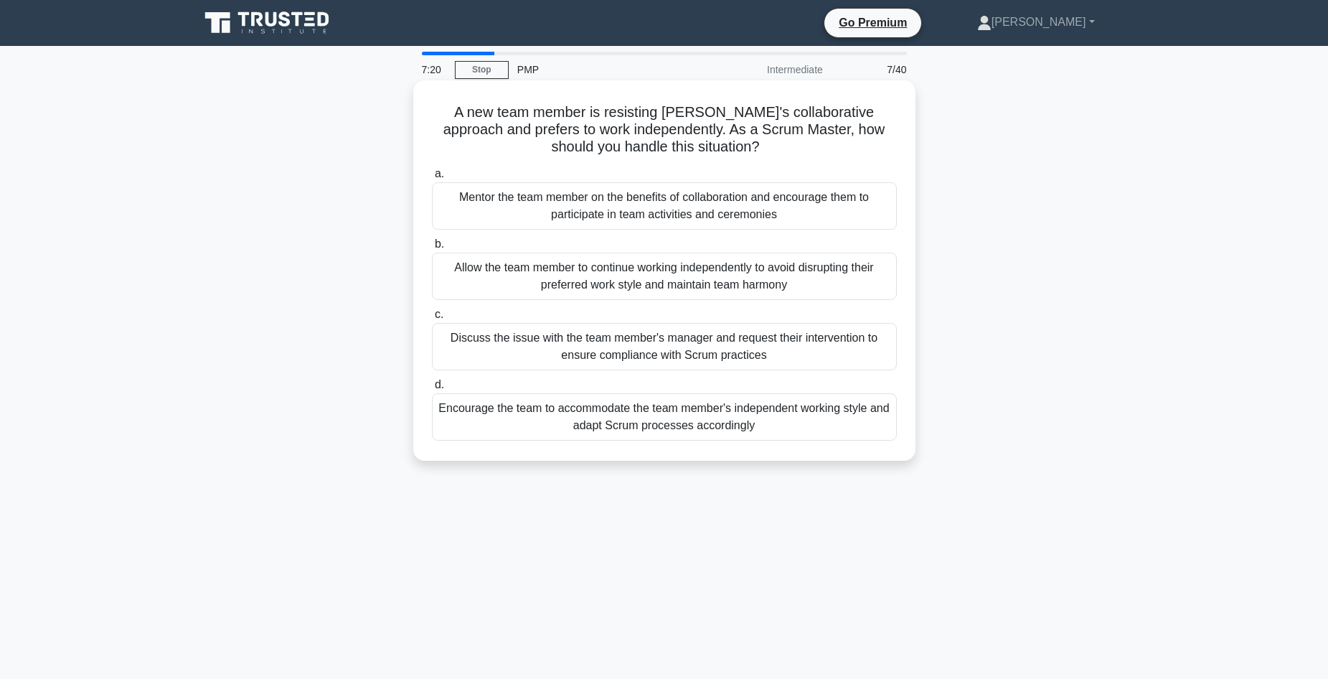
click at [812, 344] on div "Discuss the issue with the team member's manager and request their intervention…" at bounding box center [664, 346] width 465 height 47
click at [432, 319] on input "c. Discuss the issue with the team member's manager and request their intervent…" at bounding box center [432, 314] width 0 height 9
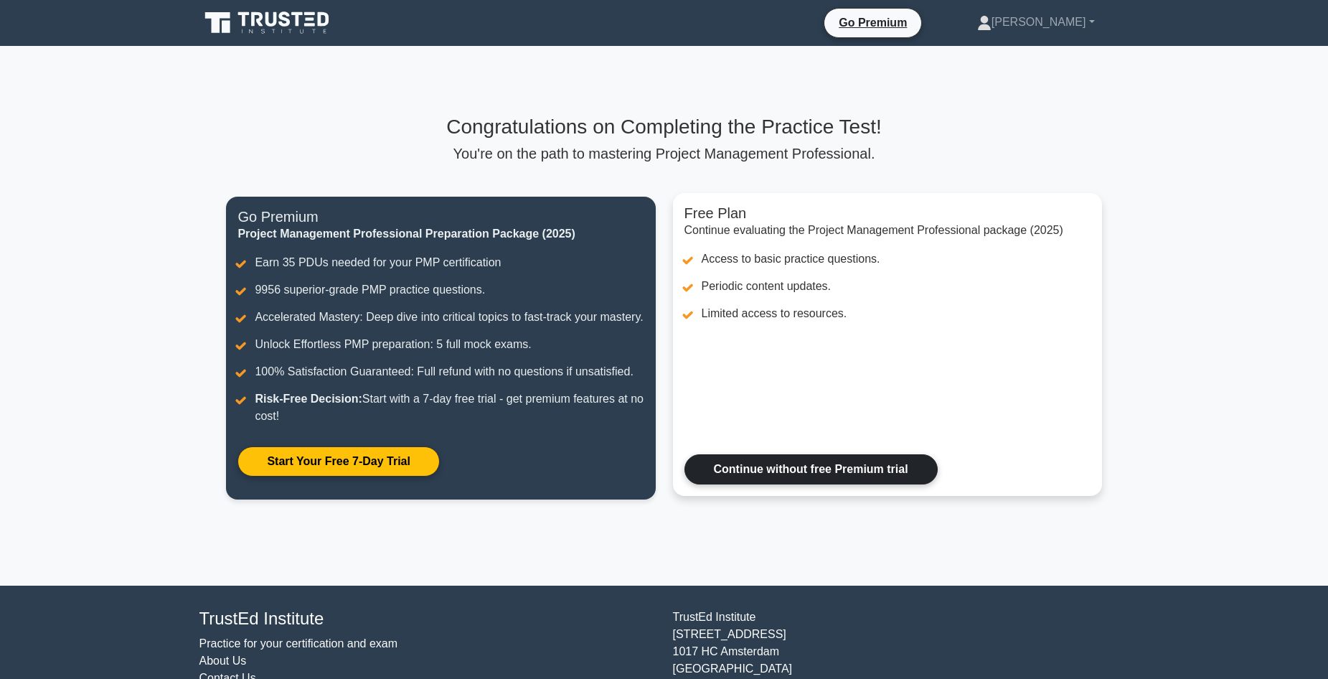
click at [824, 484] on link "Continue without free Premium trial" at bounding box center [811, 469] width 253 height 30
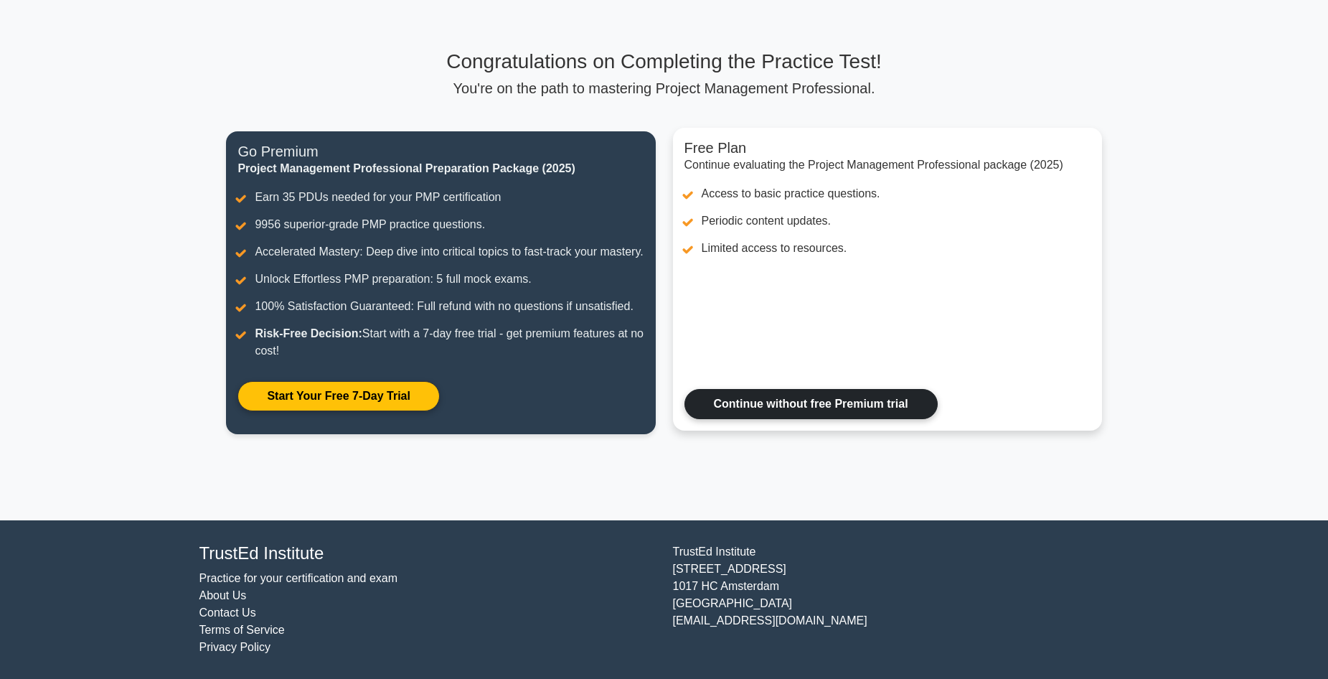
scroll to position [83, 0]
click at [801, 399] on link "Continue without free Premium trial" at bounding box center [811, 404] width 253 height 30
